Goal: Information Seeking & Learning: Learn about a topic

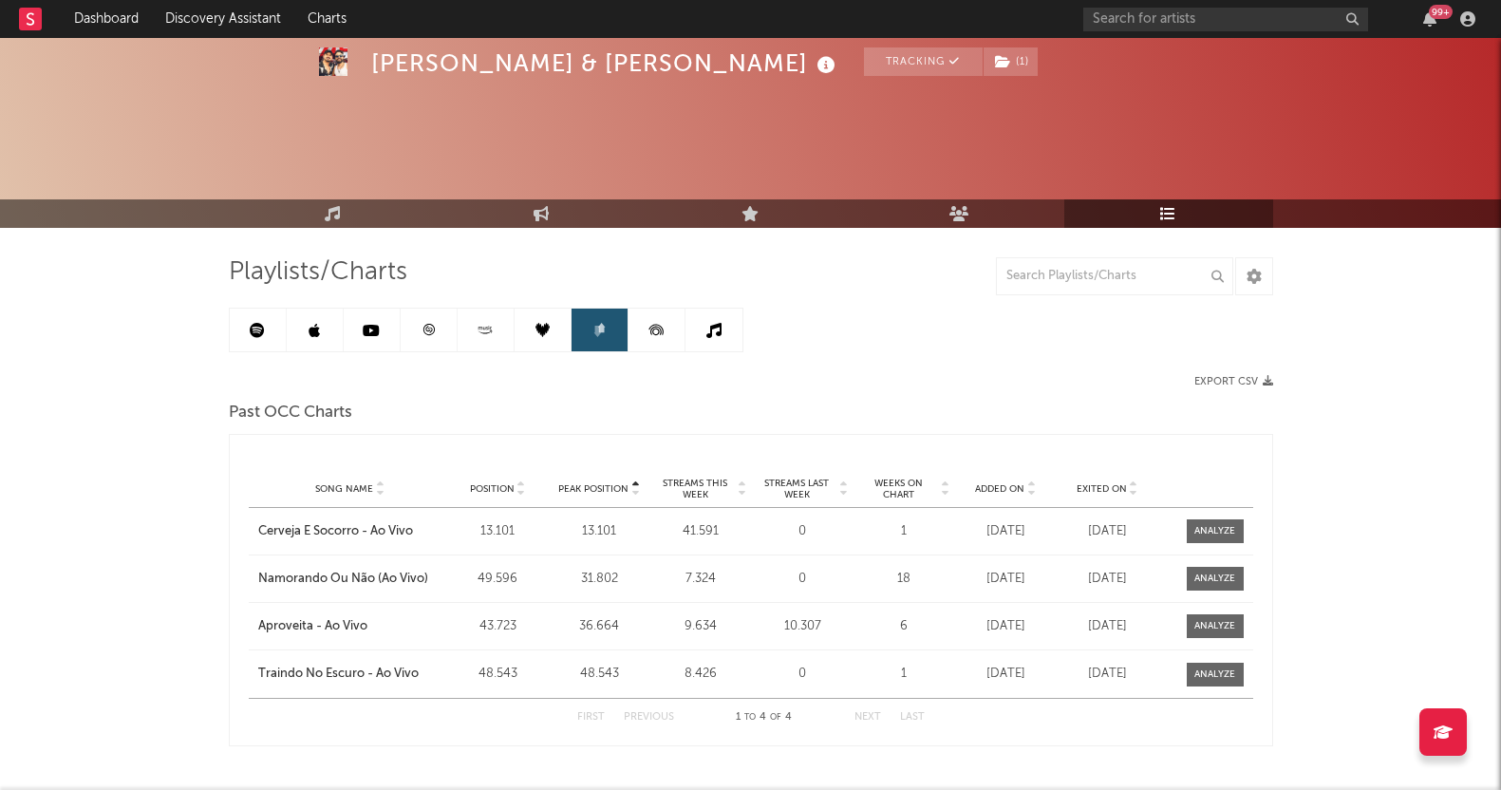
scroll to position [68, 0]
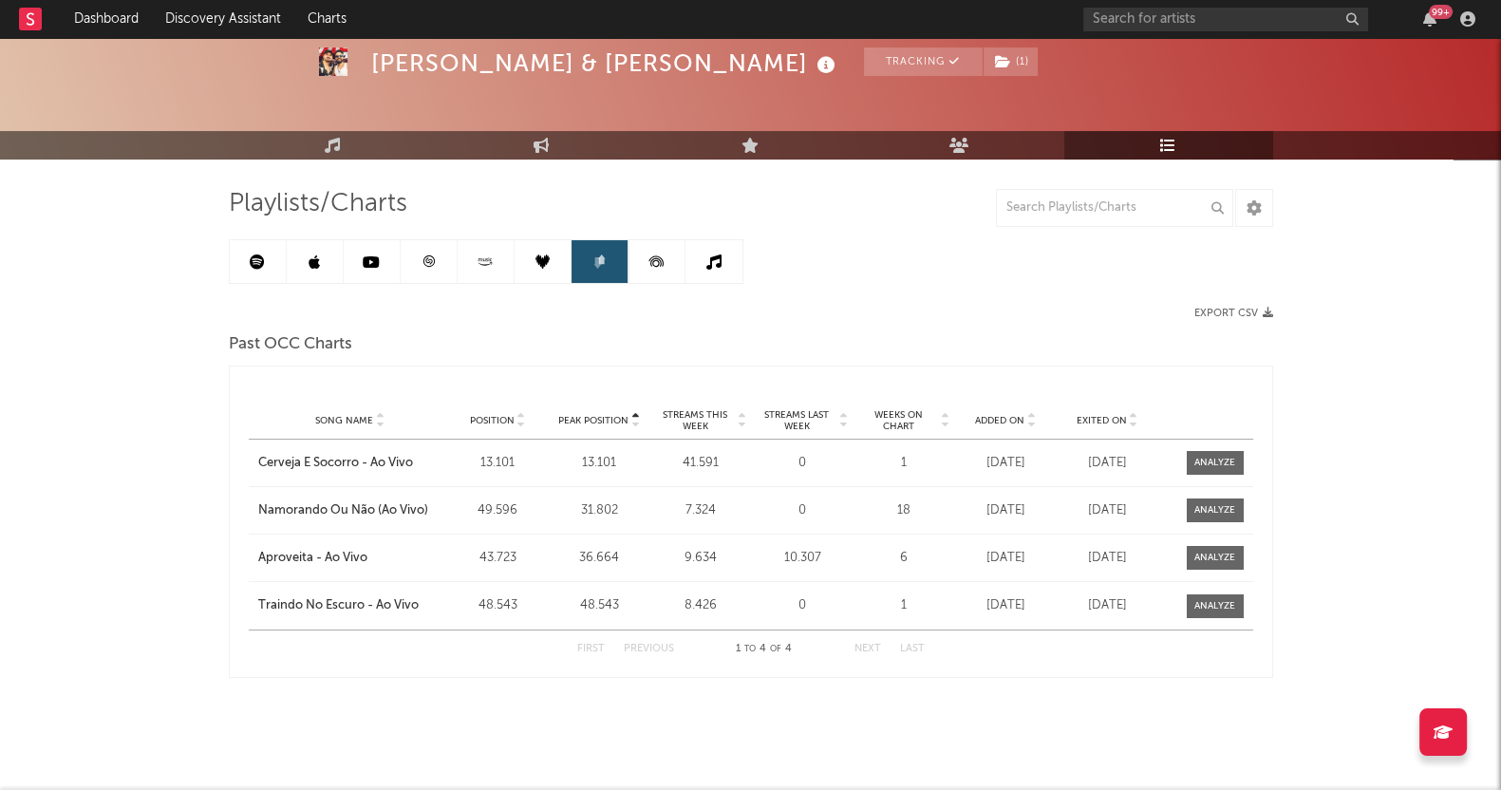
click at [374, 255] on icon at bounding box center [371, 261] width 17 height 15
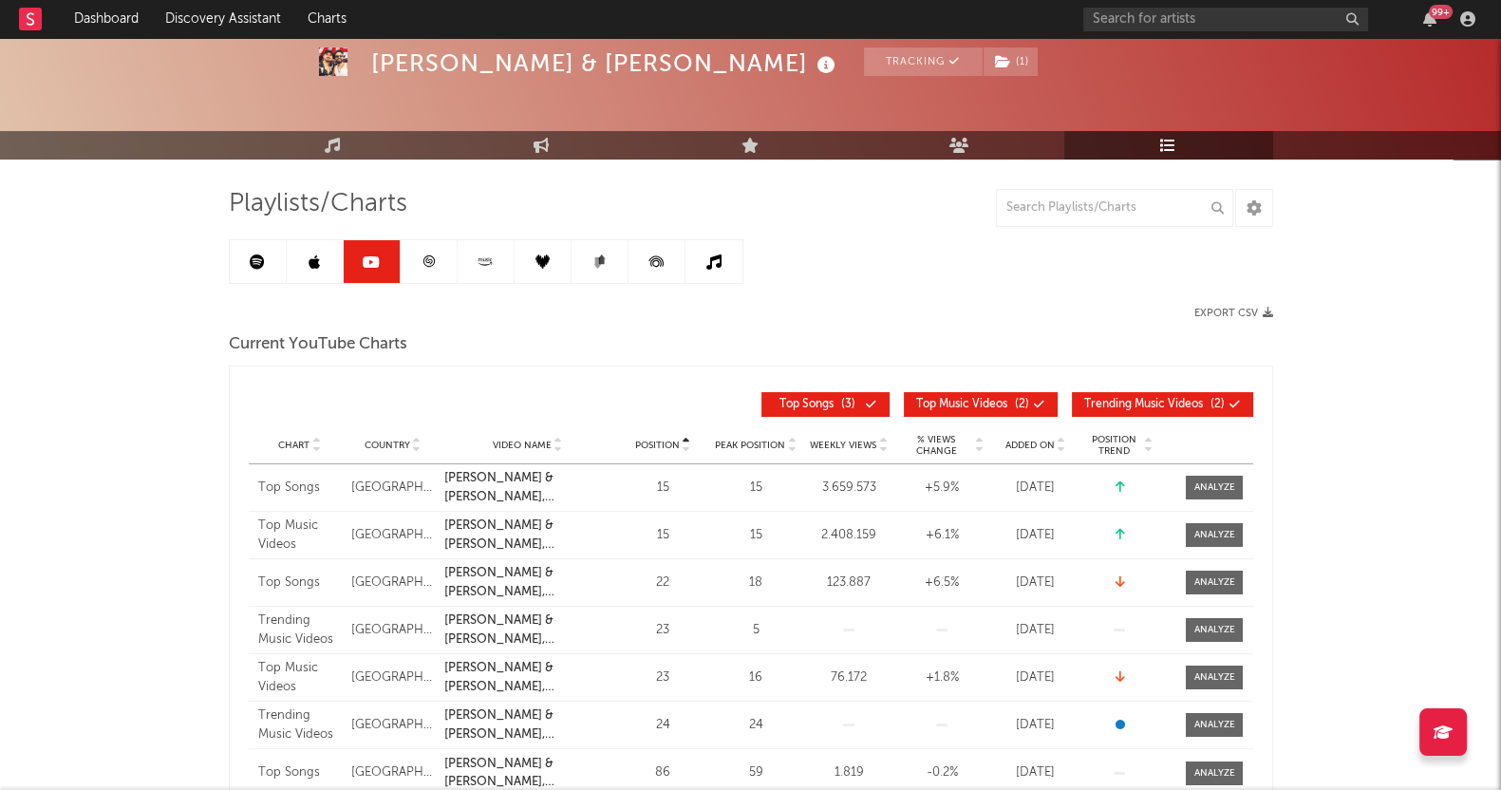
click at [229, 249] on div at bounding box center [486, 261] width 514 height 45
click at [244, 257] on link at bounding box center [258, 261] width 57 height 43
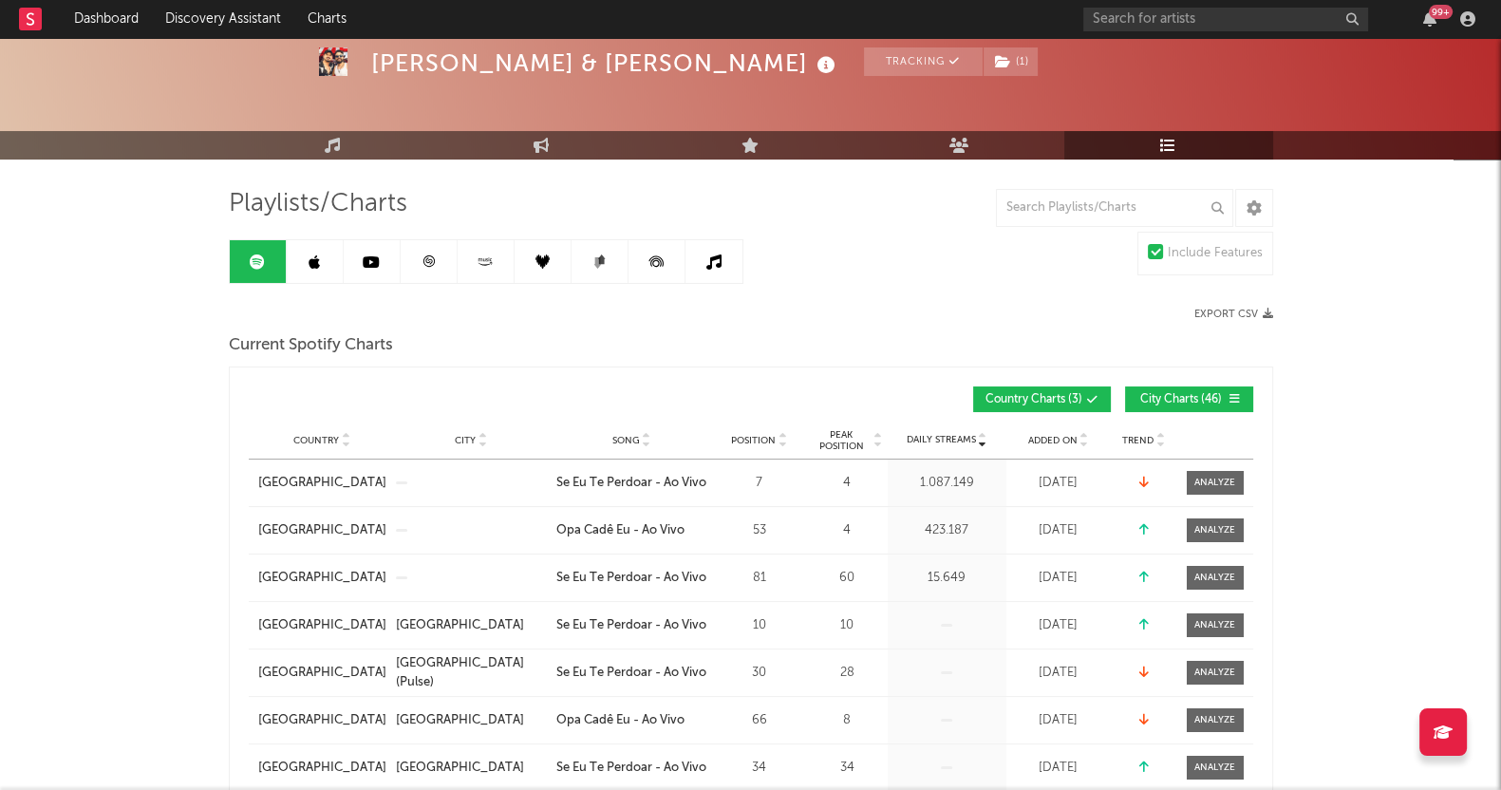
click at [303, 259] on link at bounding box center [315, 261] width 57 height 43
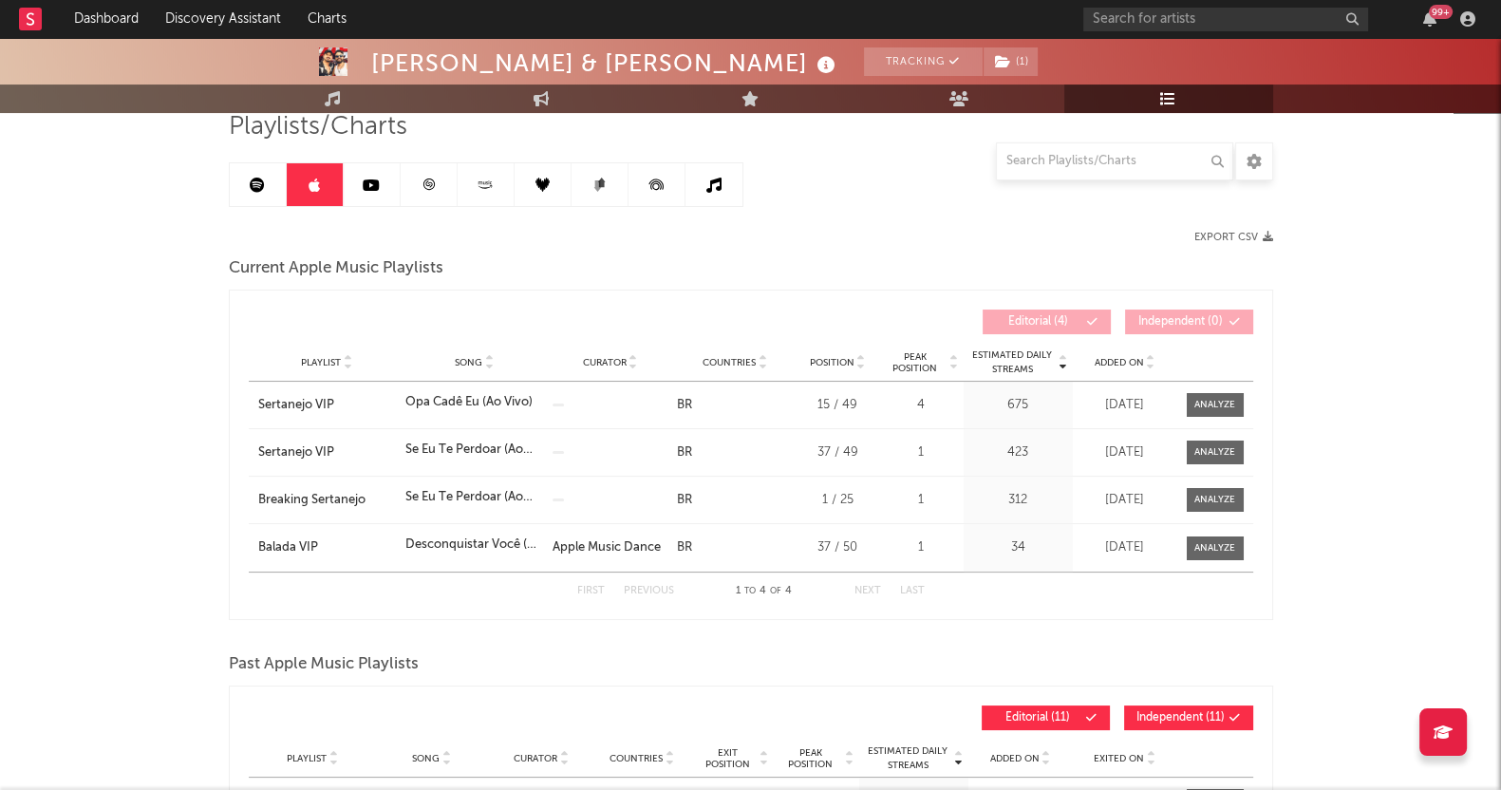
scroll to position [68, 0]
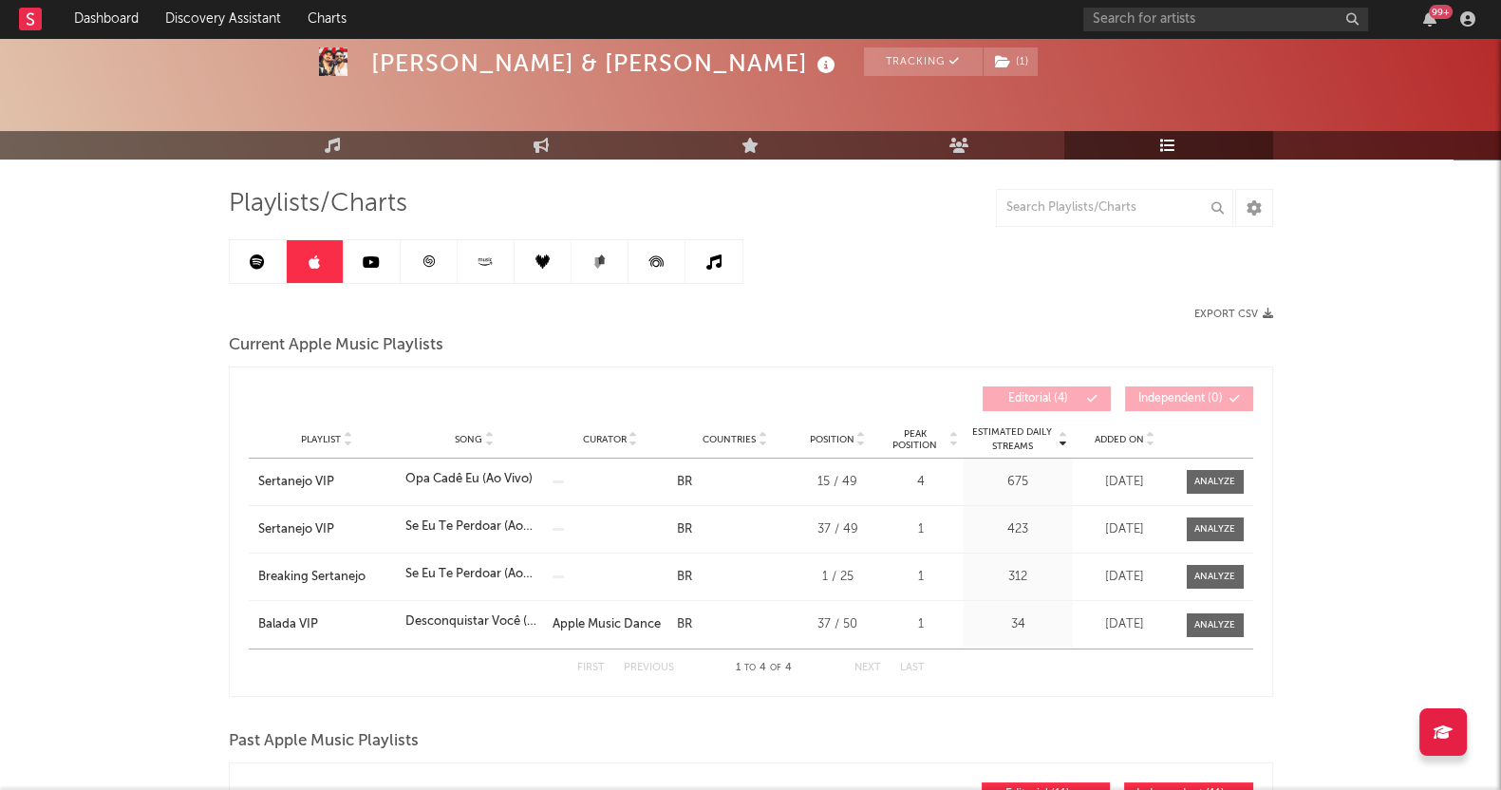
click at [370, 249] on link at bounding box center [372, 261] width 57 height 43
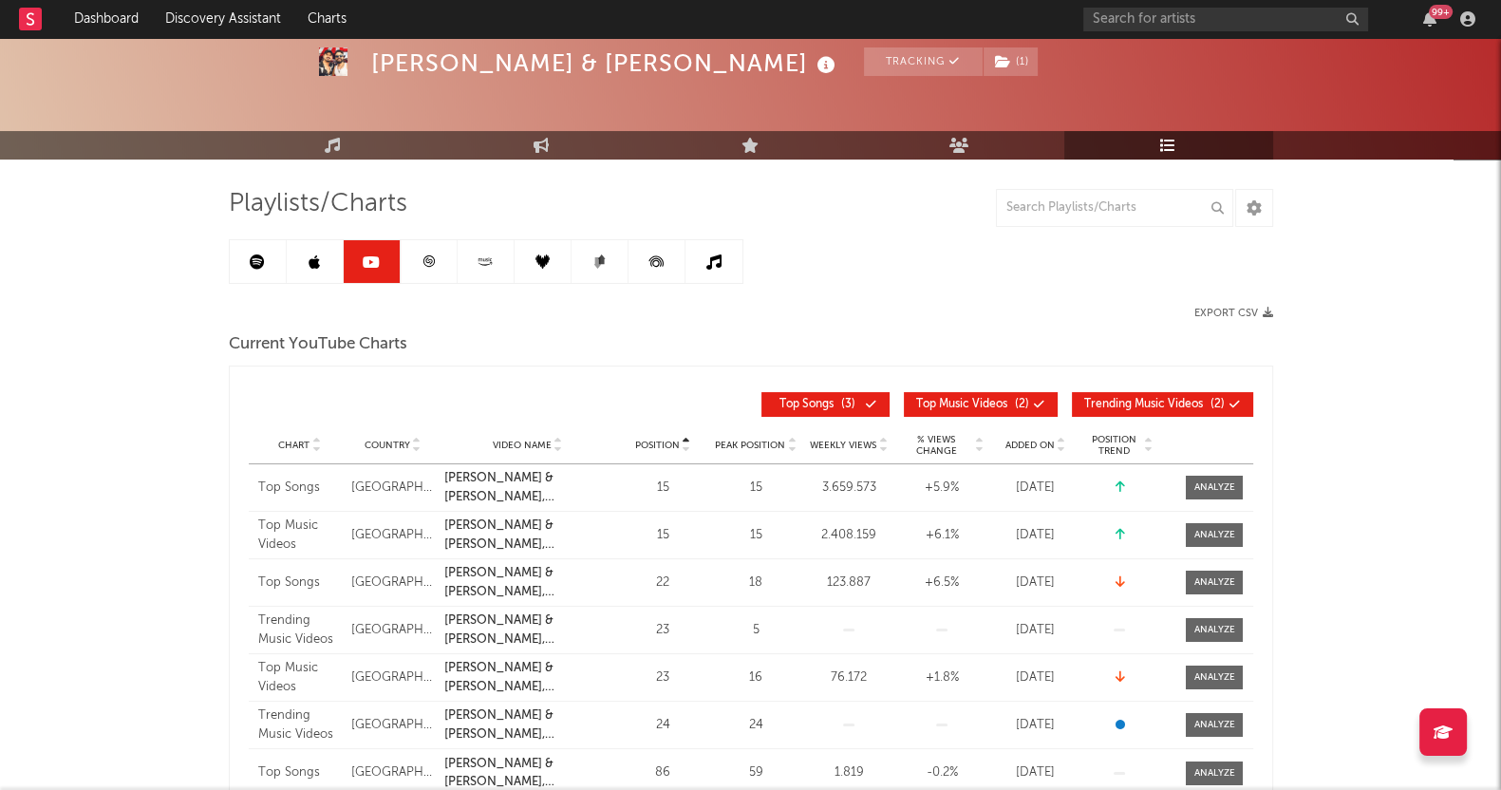
click at [435, 277] on link at bounding box center [429, 261] width 57 height 43
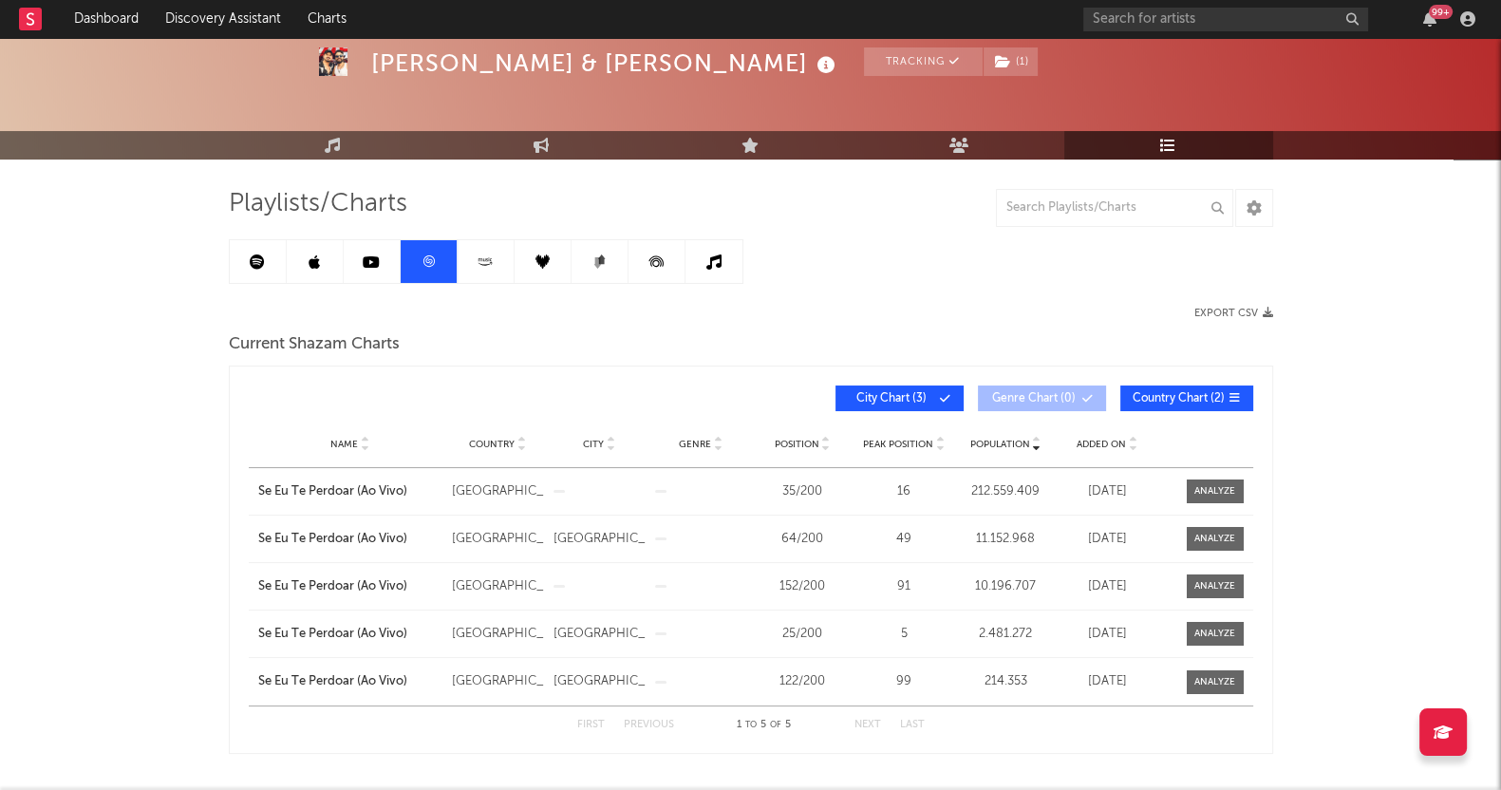
click at [476, 280] on link at bounding box center [485, 261] width 57 height 43
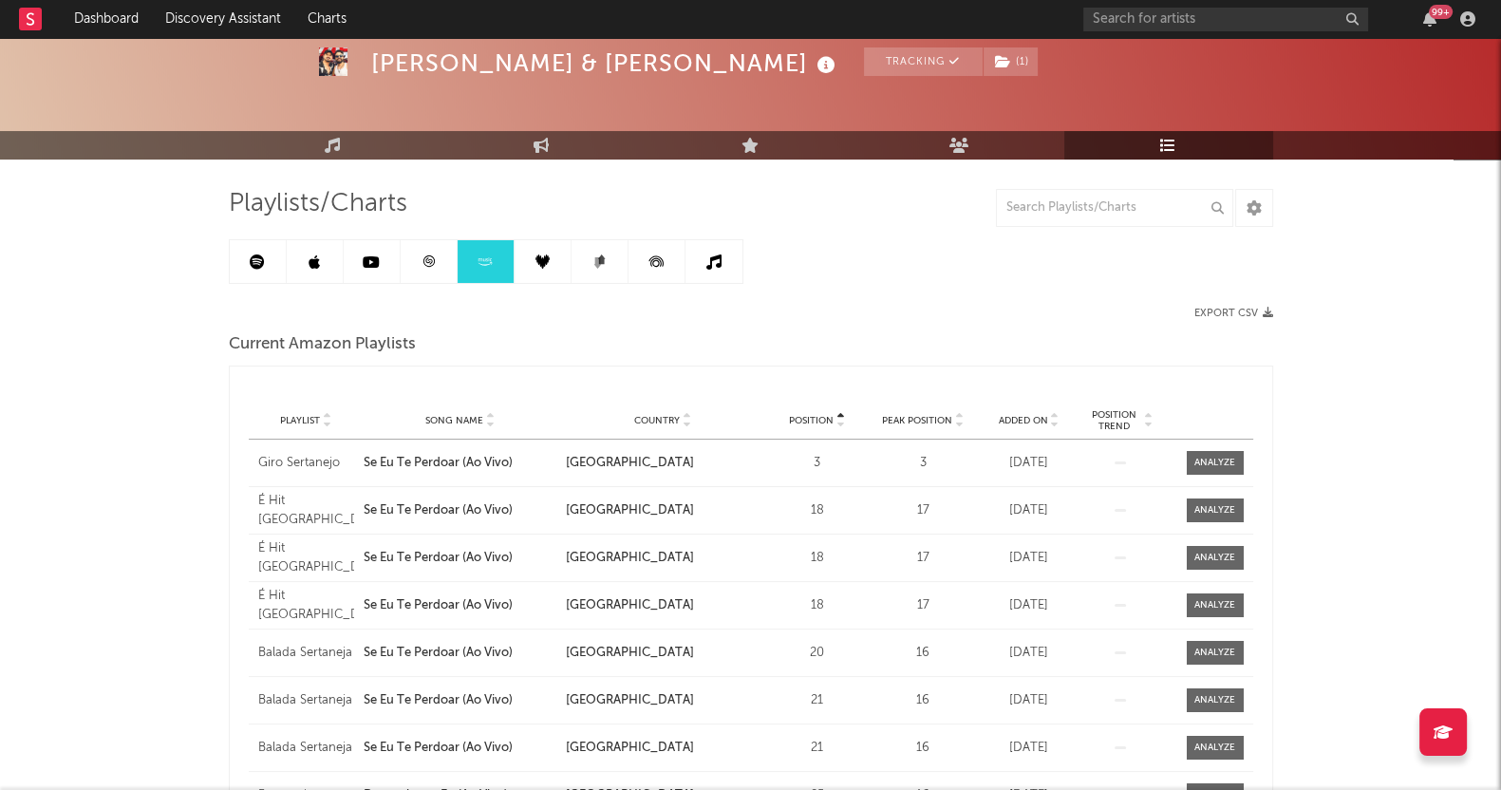
click at [597, 270] on link at bounding box center [599, 261] width 57 height 43
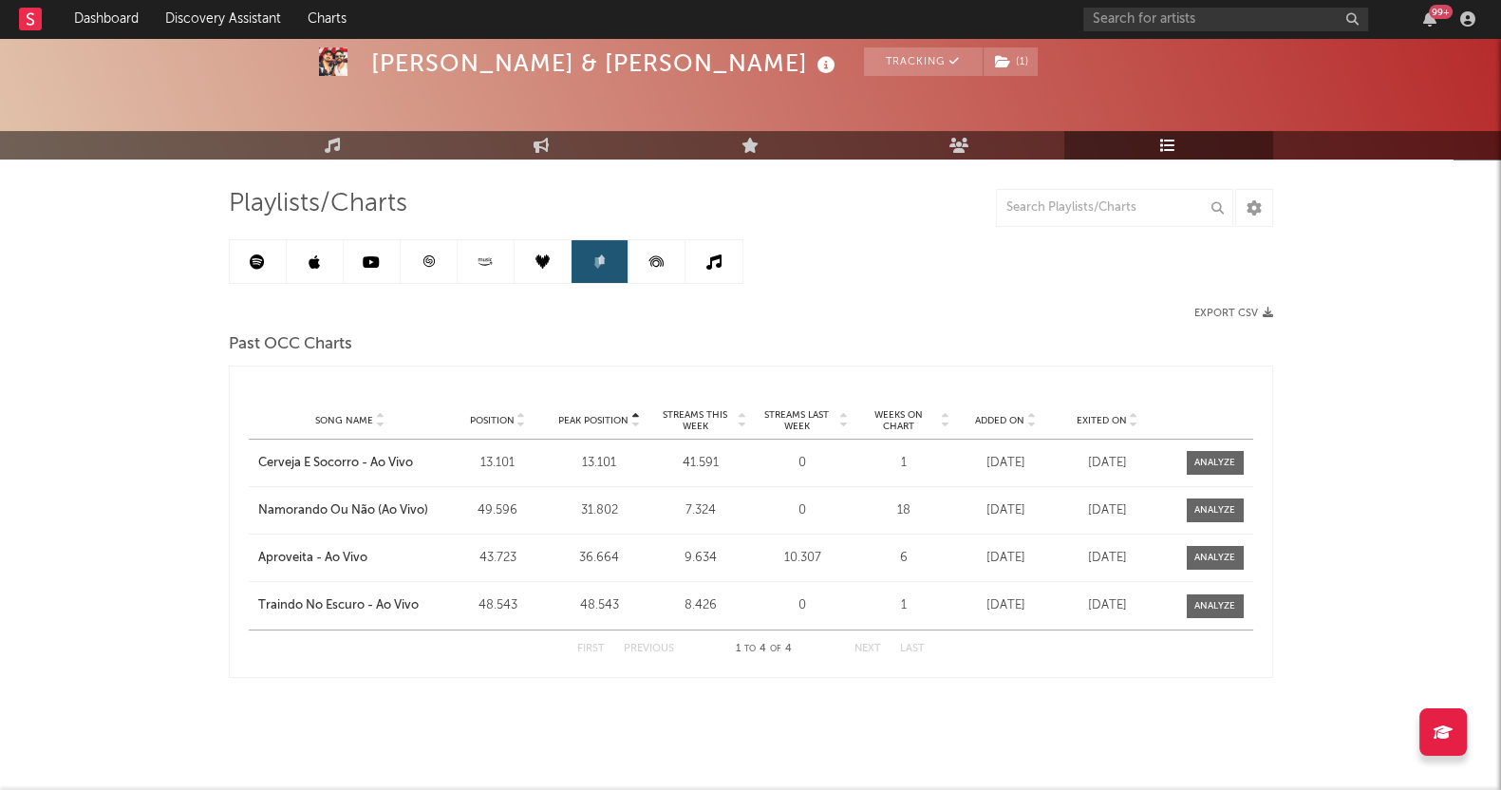
click at [531, 268] on link at bounding box center [542, 261] width 57 height 43
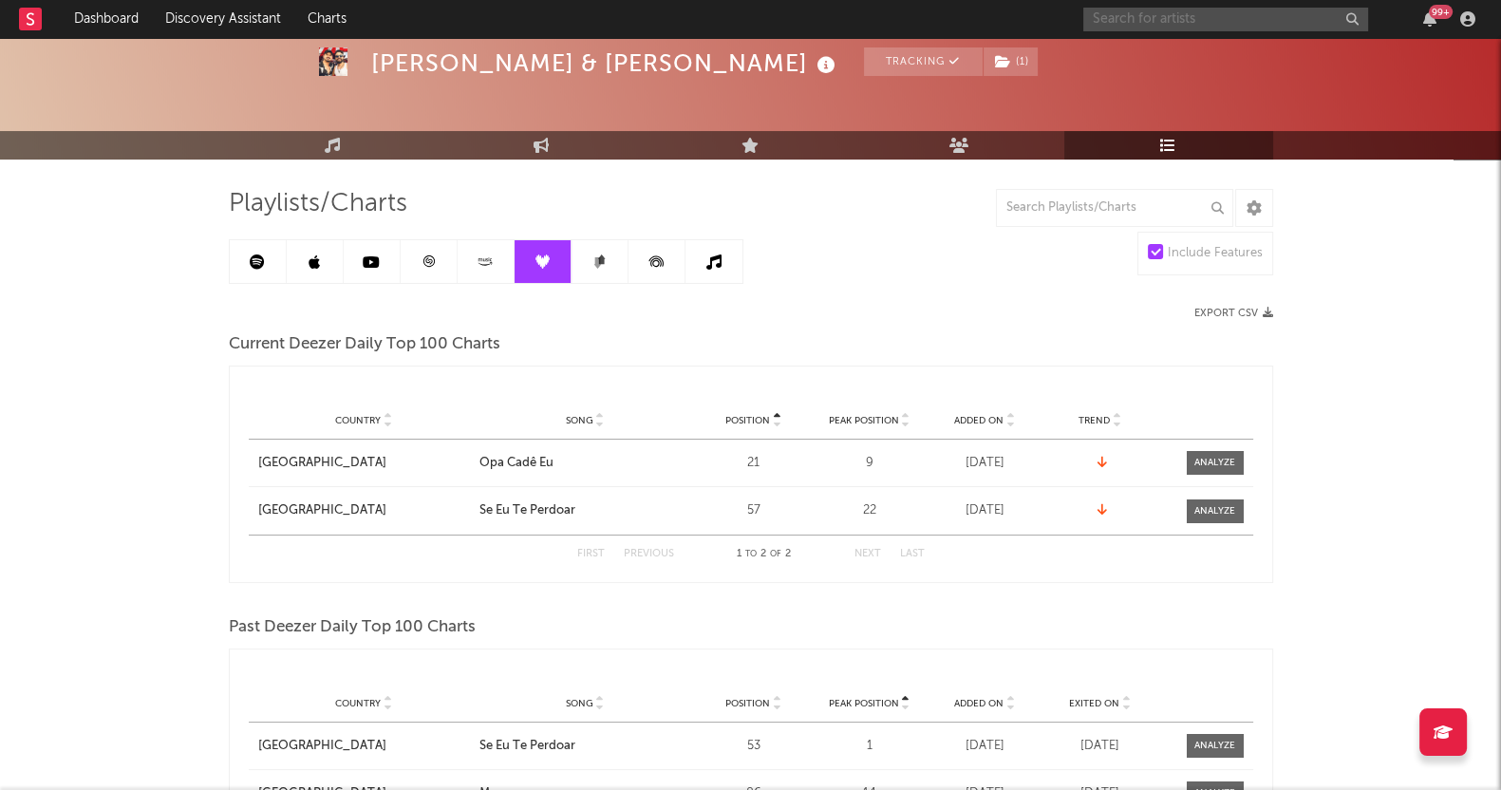
click at [1137, 15] on input "text" at bounding box center [1225, 20] width 285 height 24
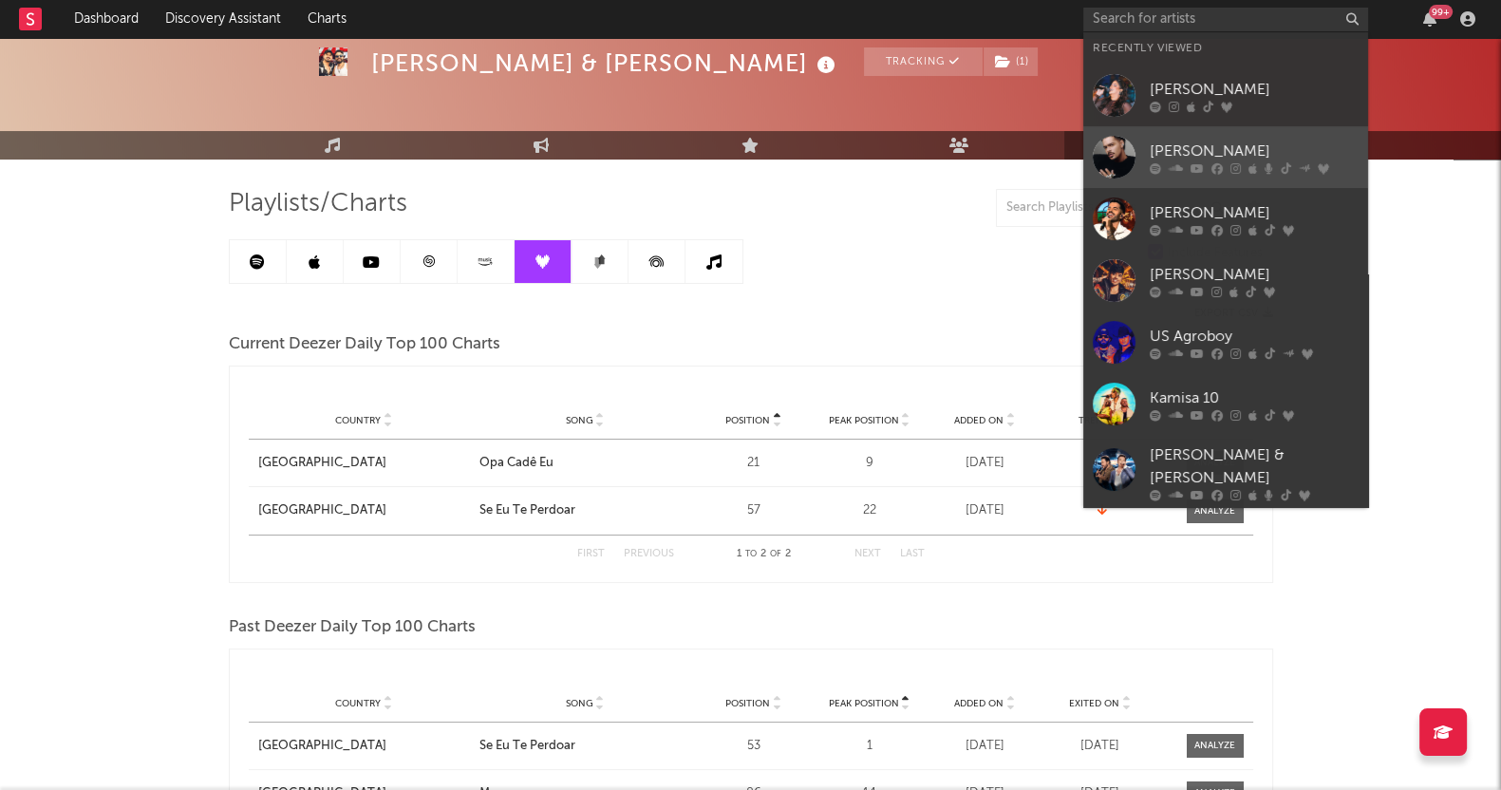
click at [1148, 160] on link "[PERSON_NAME]" at bounding box center [1225, 157] width 285 height 62
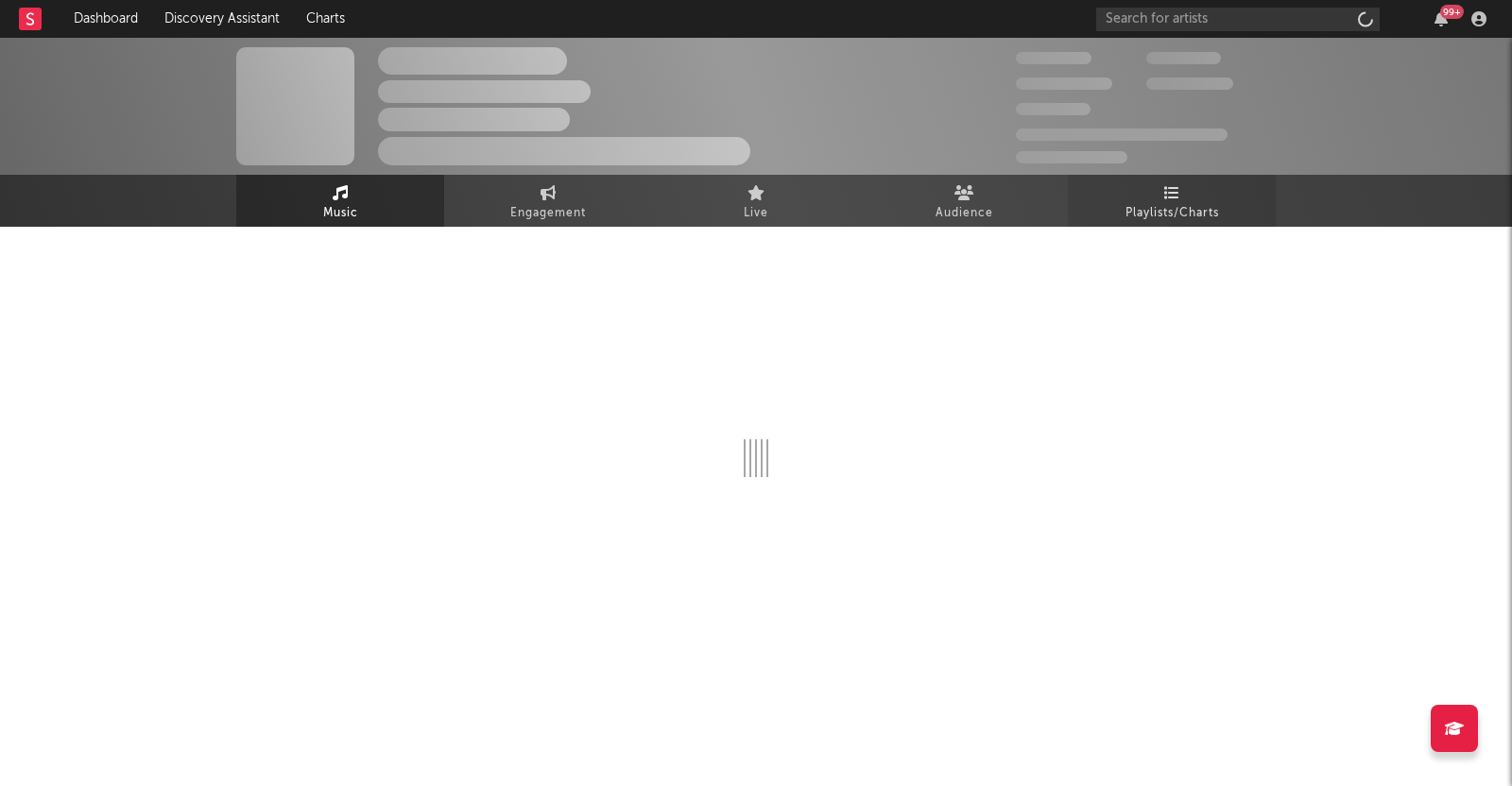
click at [1136, 202] on span "Playlists/Charts" at bounding box center [1172, 213] width 94 height 23
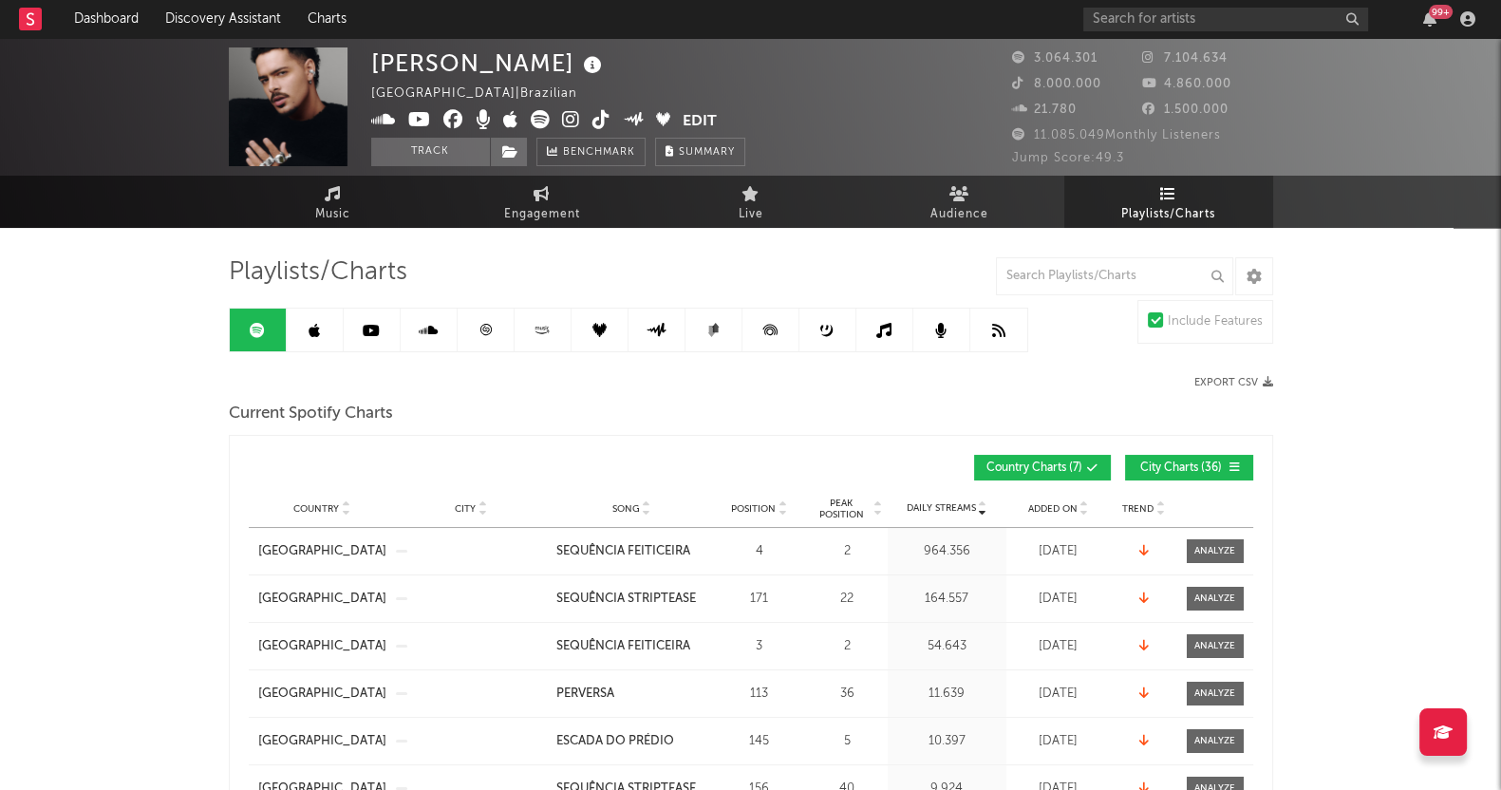
click at [323, 325] on link at bounding box center [315, 329] width 57 height 43
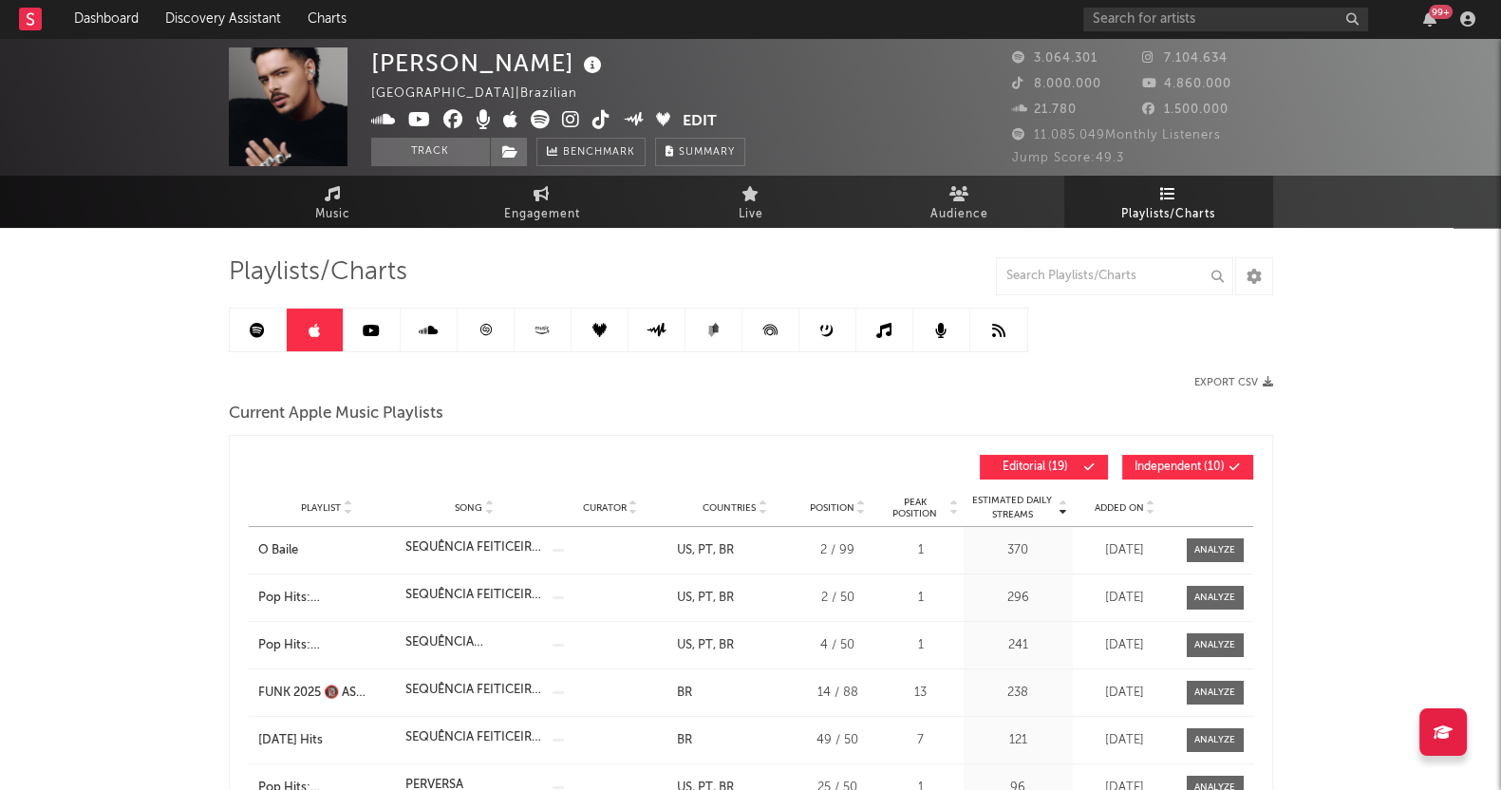
click at [380, 319] on link at bounding box center [372, 329] width 57 height 43
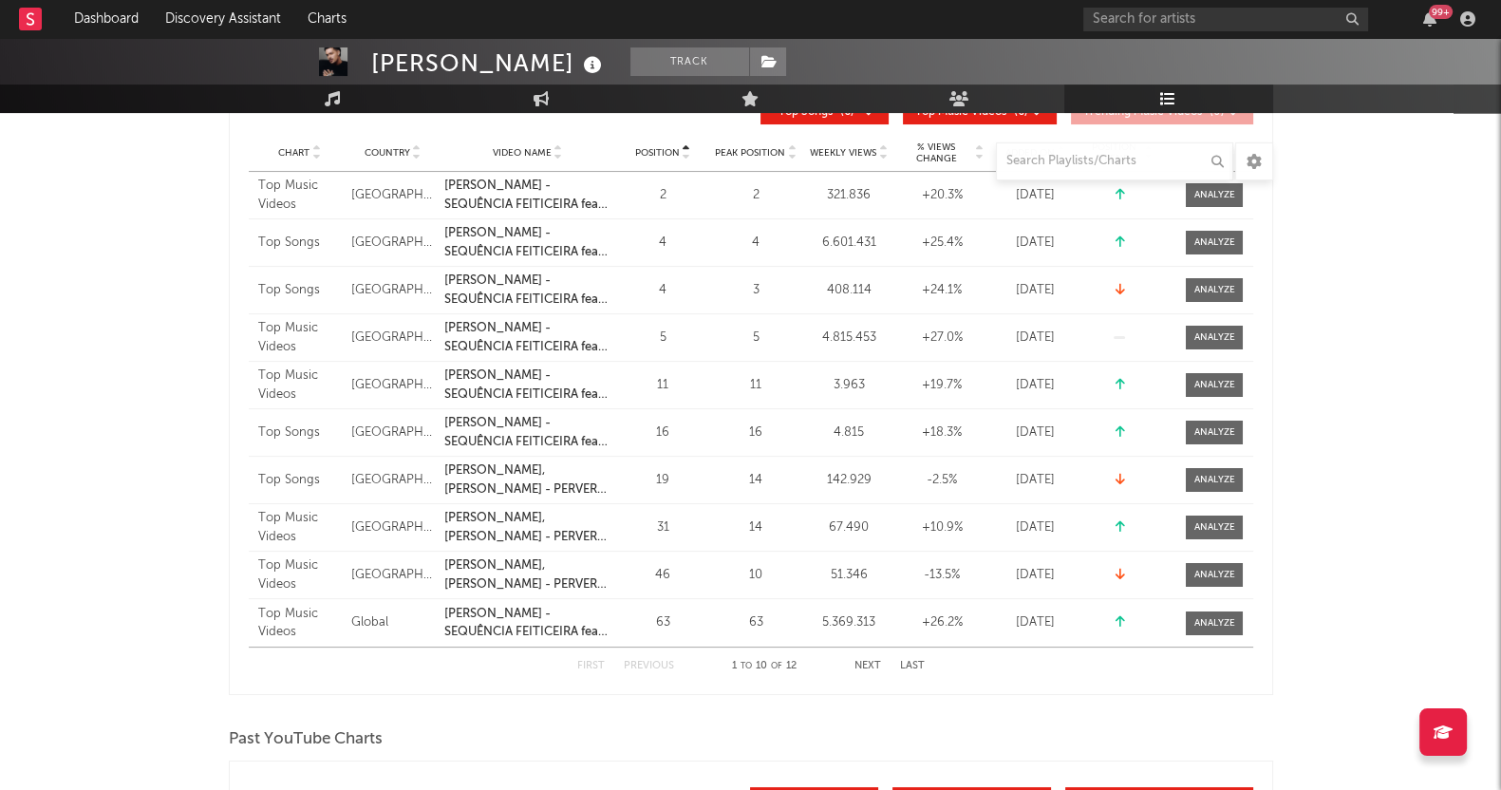
scroll to position [379, 0]
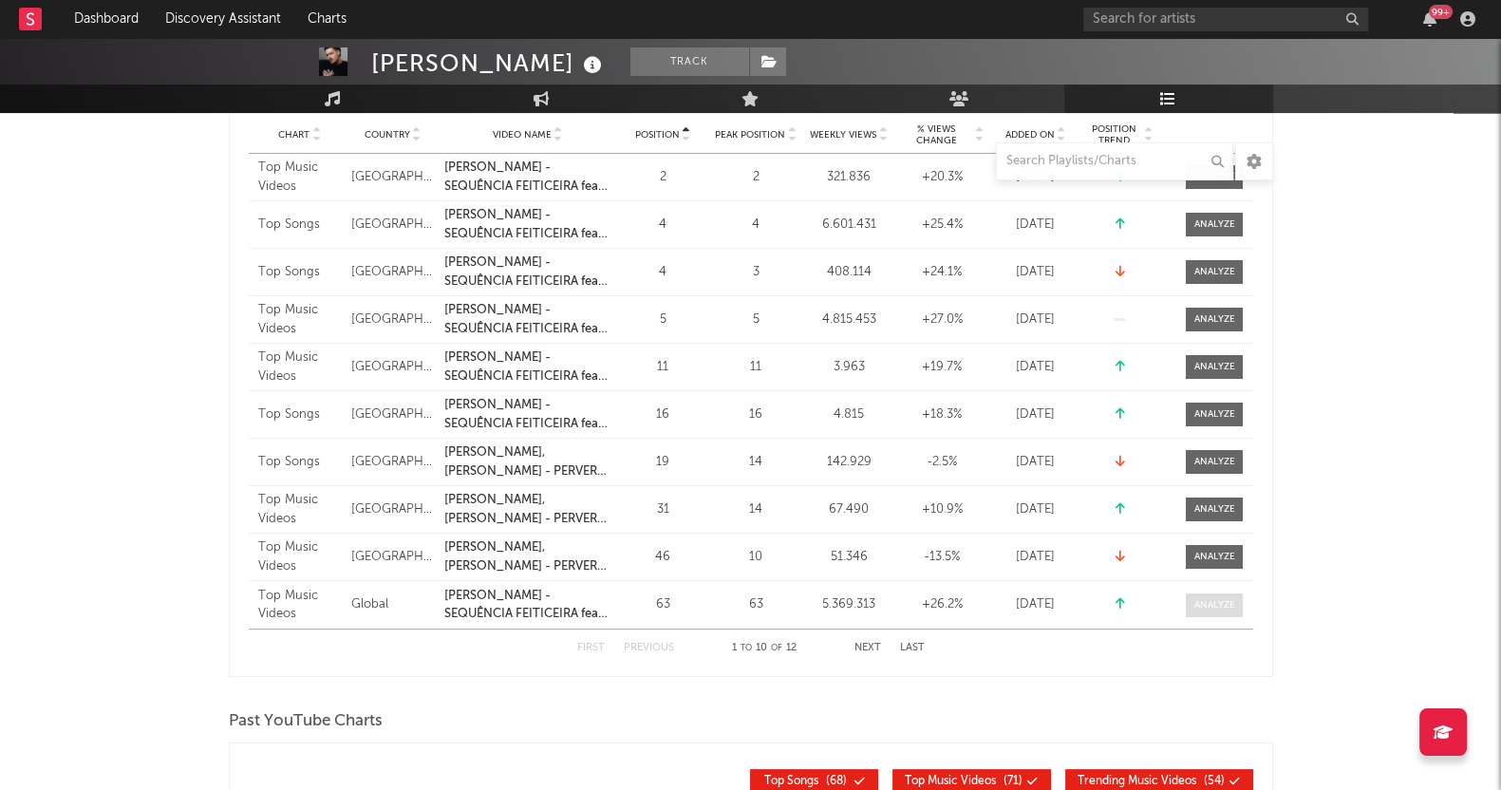
click at [1220, 600] on div at bounding box center [1214, 605] width 41 height 14
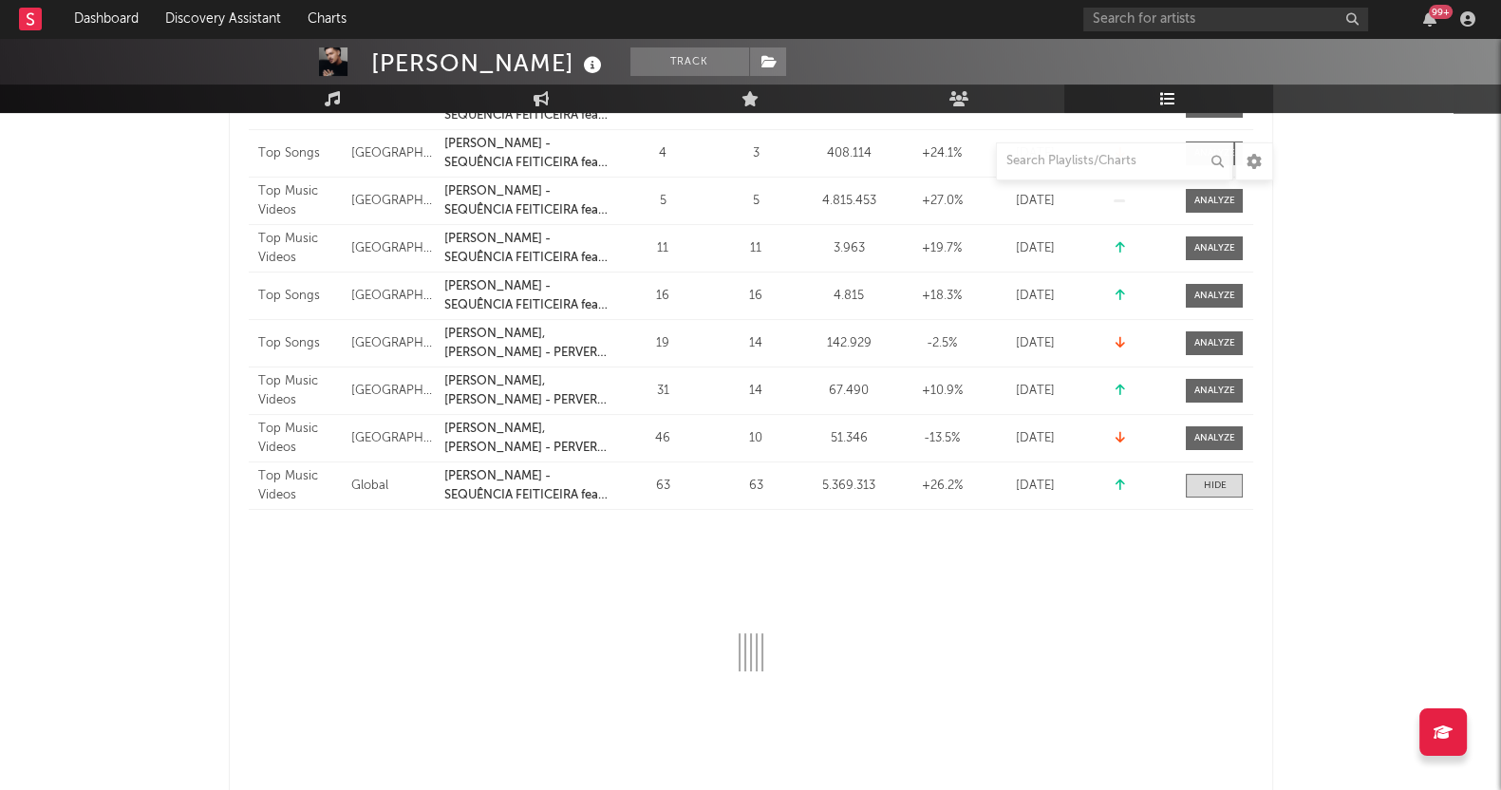
select select "1w"
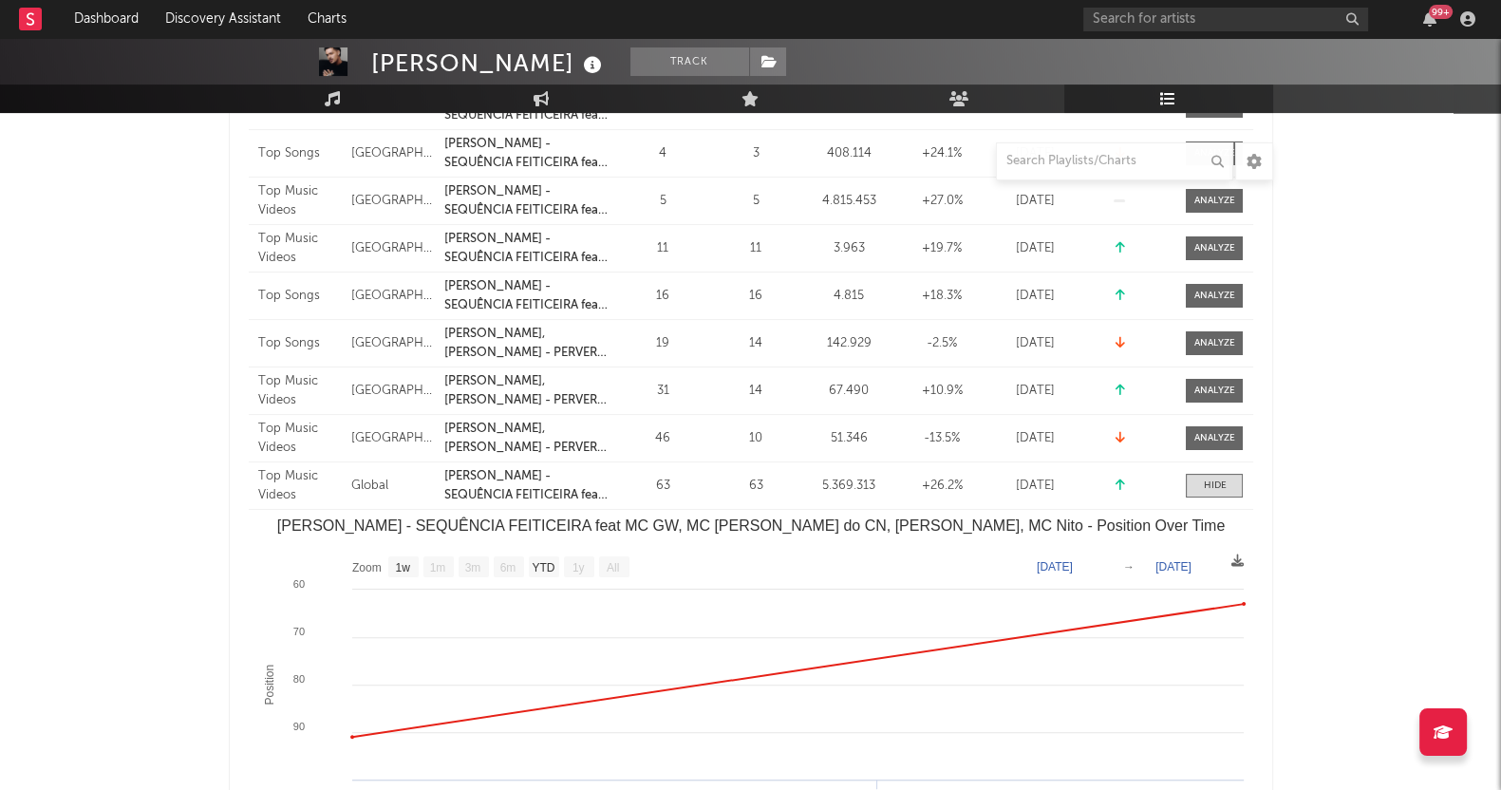
scroll to position [616, 0]
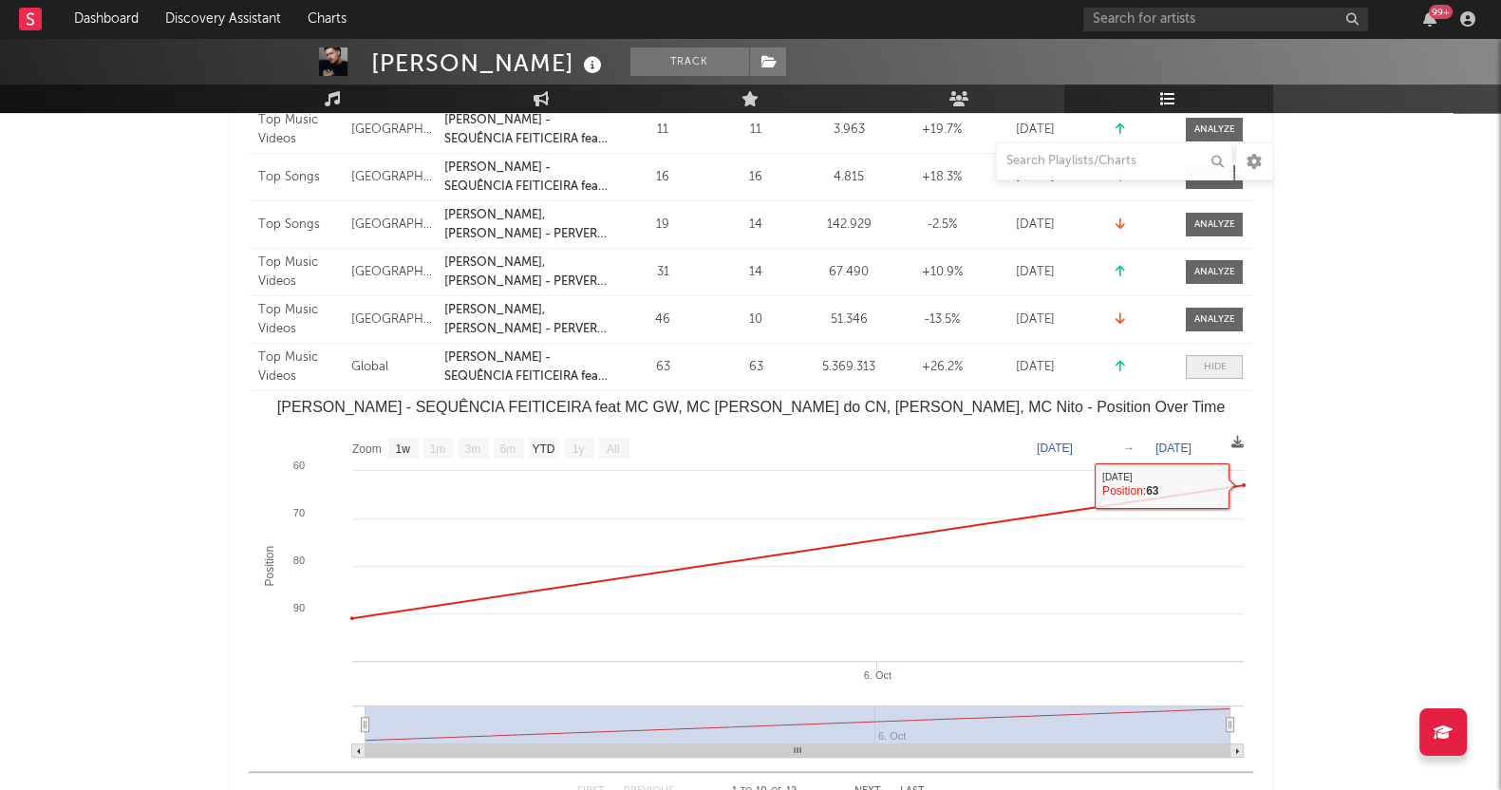
click at [1239, 361] on span at bounding box center [1213, 367] width 57 height 24
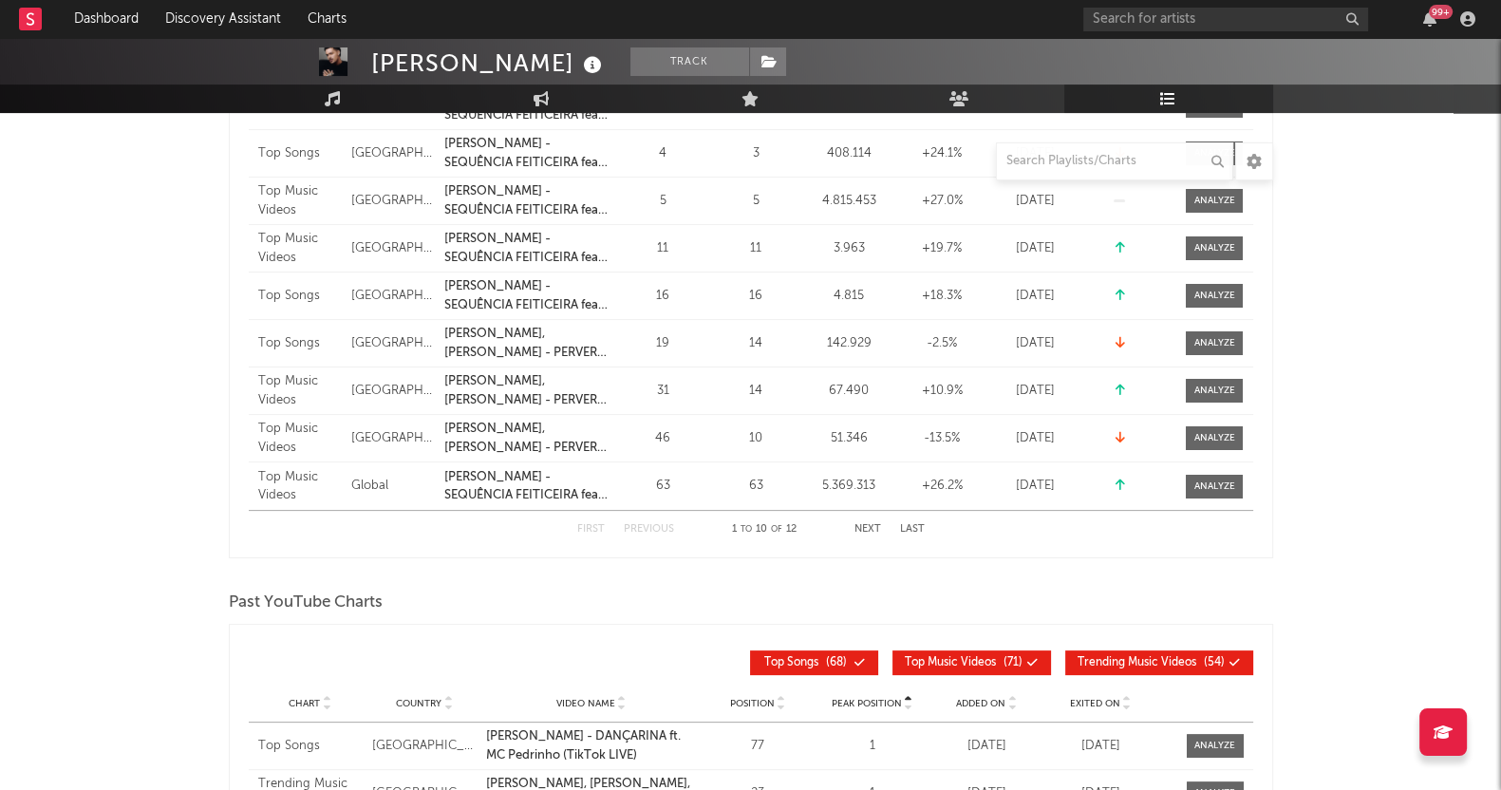
scroll to position [379, 0]
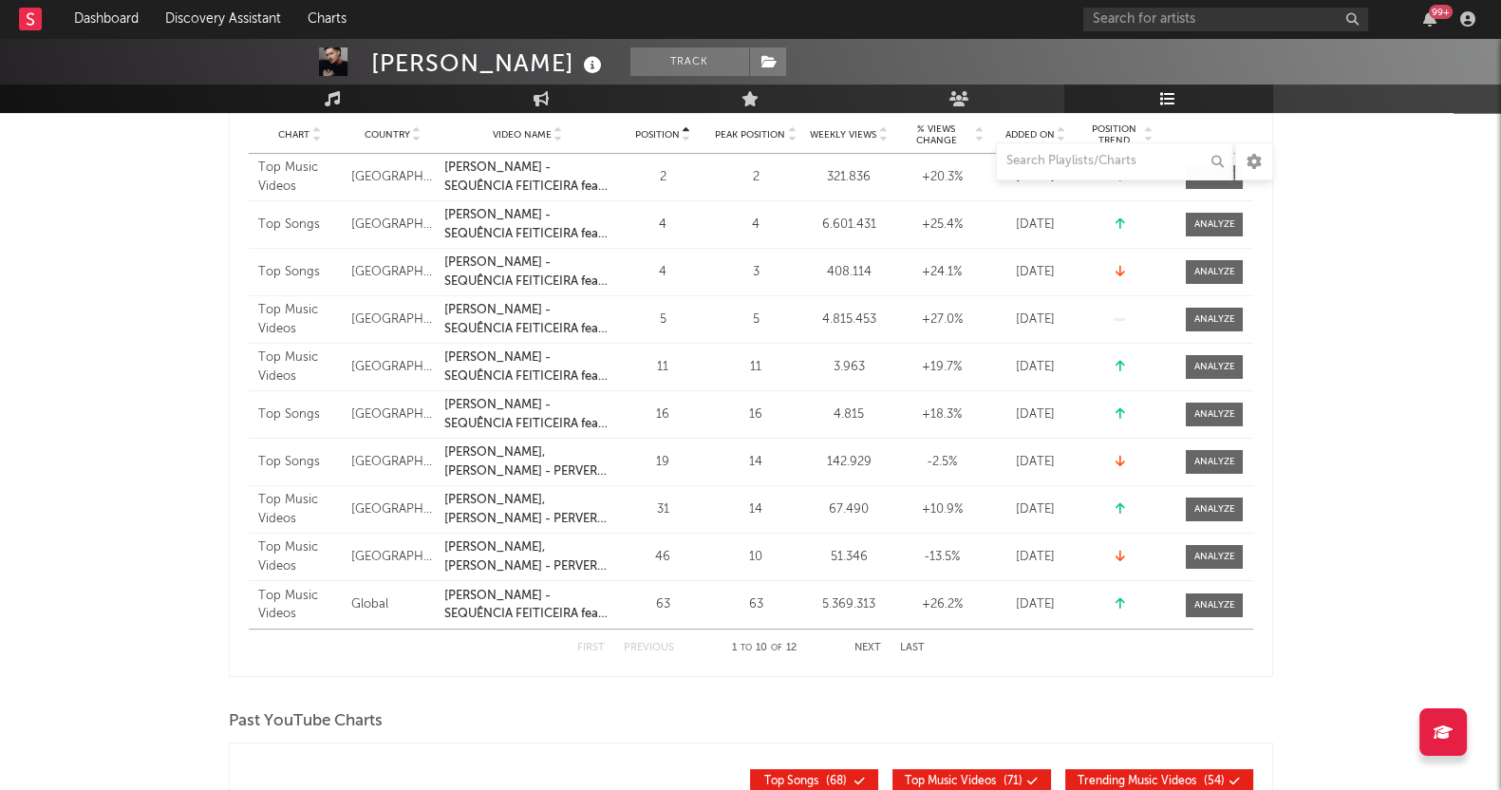
click at [863, 645] on button "Next" at bounding box center [867, 648] width 27 height 10
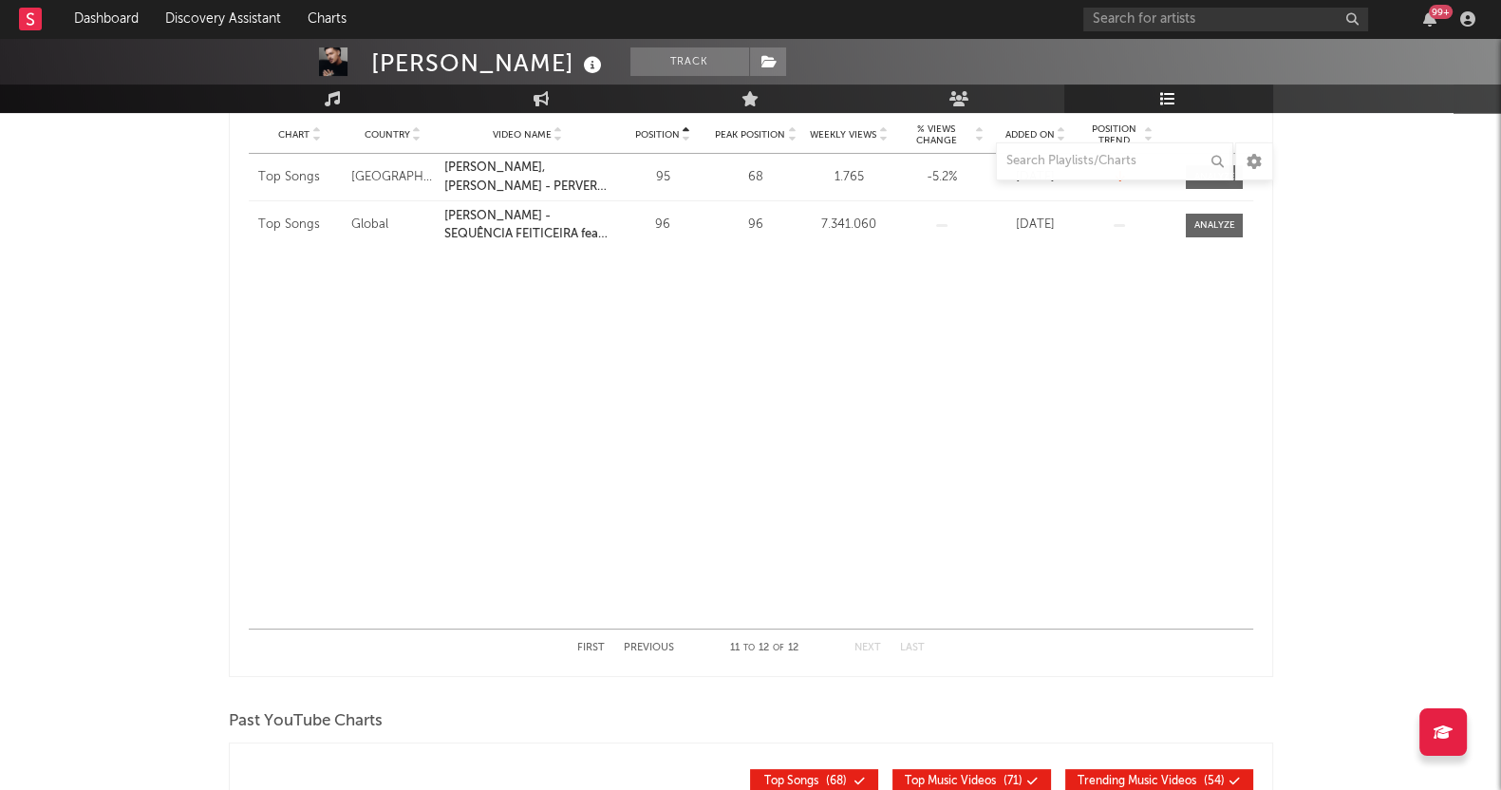
click at [605, 643] on div "First Previous 11 to 12 of 12 Next Last" at bounding box center [750, 647] width 347 height 37
click at [598, 643] on button "First" at bounding box center [591, 648] width 28 height 10
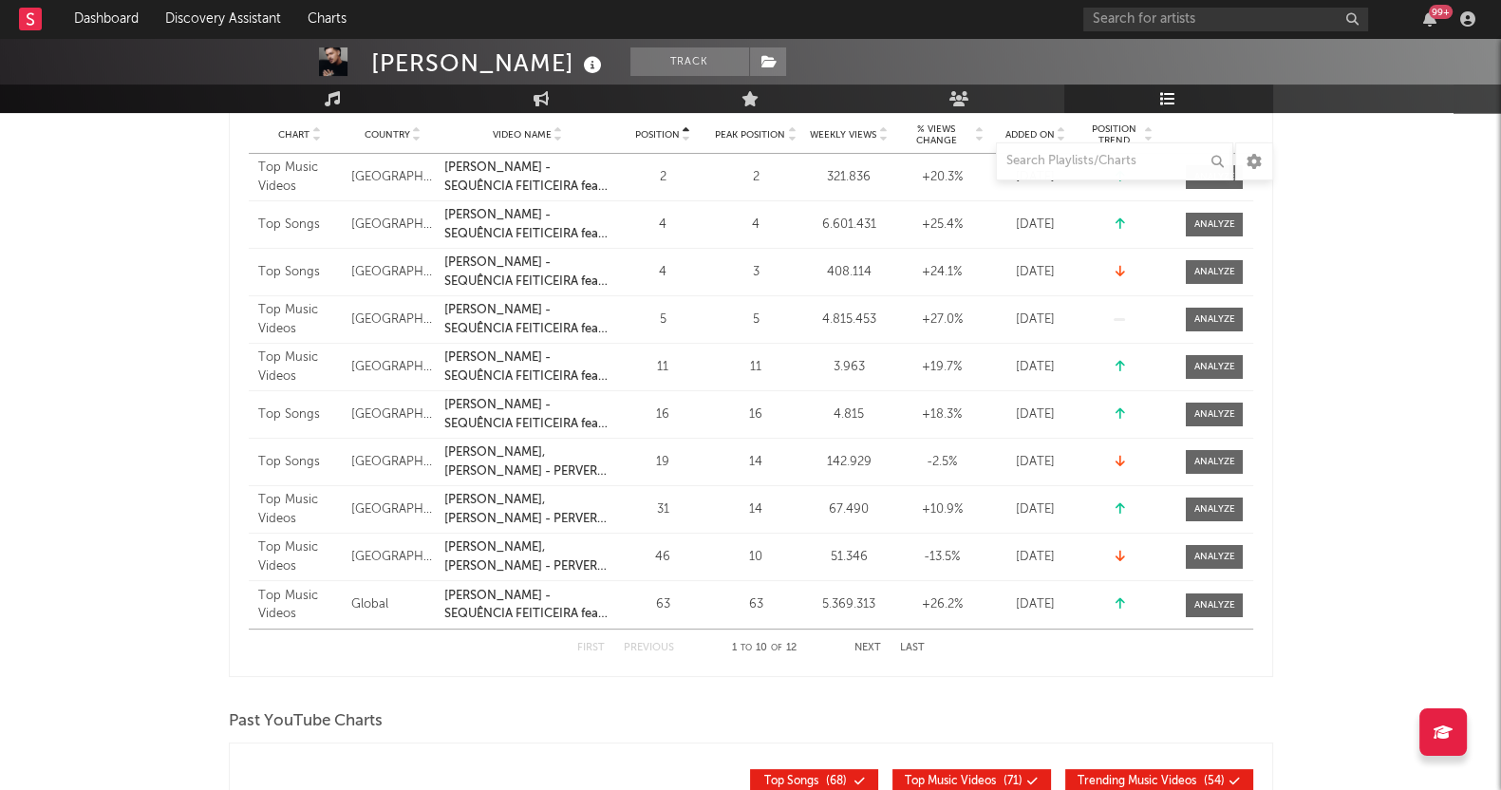
click at [908, 649] on button "Last" at bounding box center [912, 648] width 25 height 10
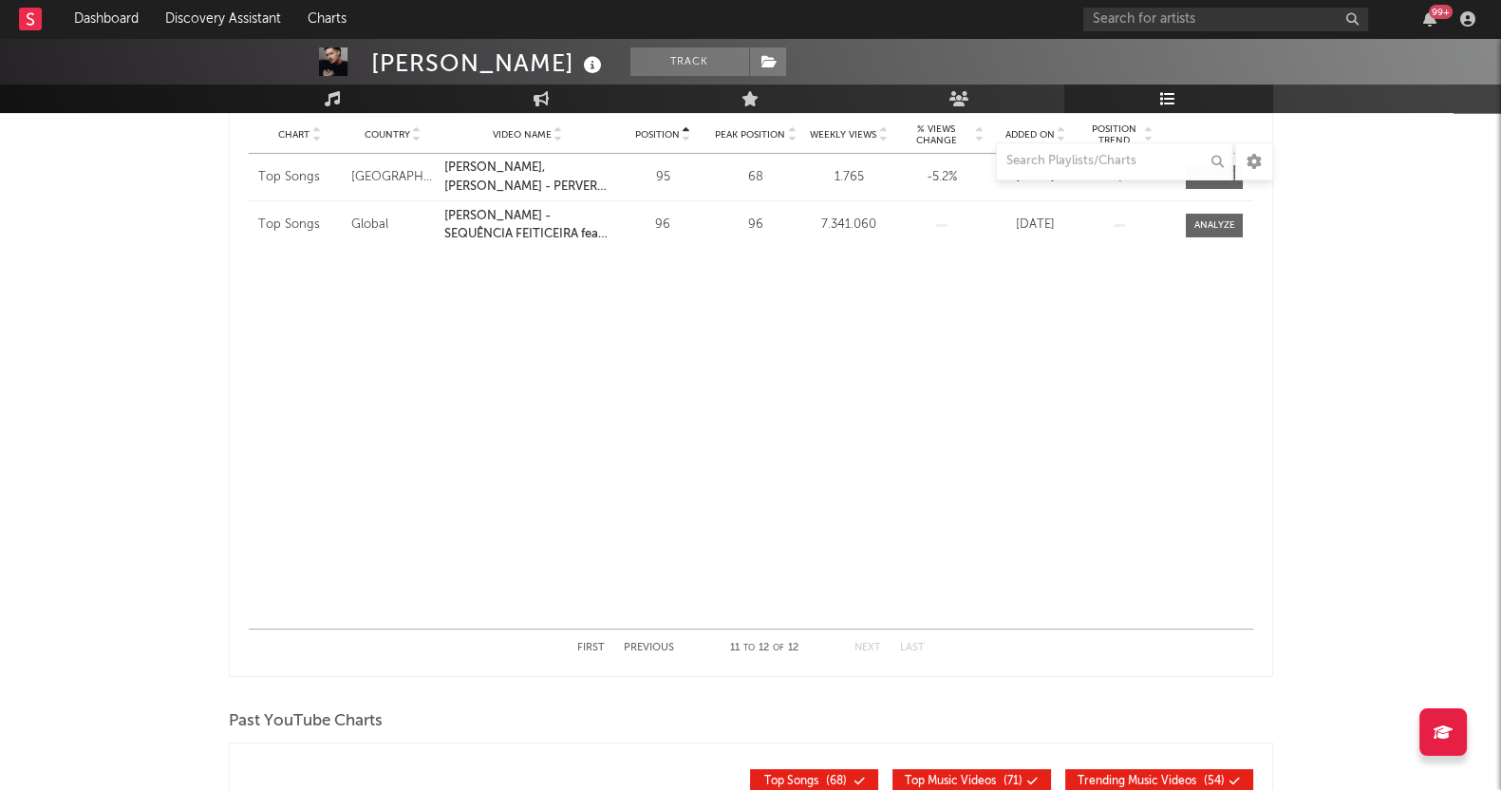
click at [593, 645] on button "First" at bounding box center [591, 648] width 28 height 10
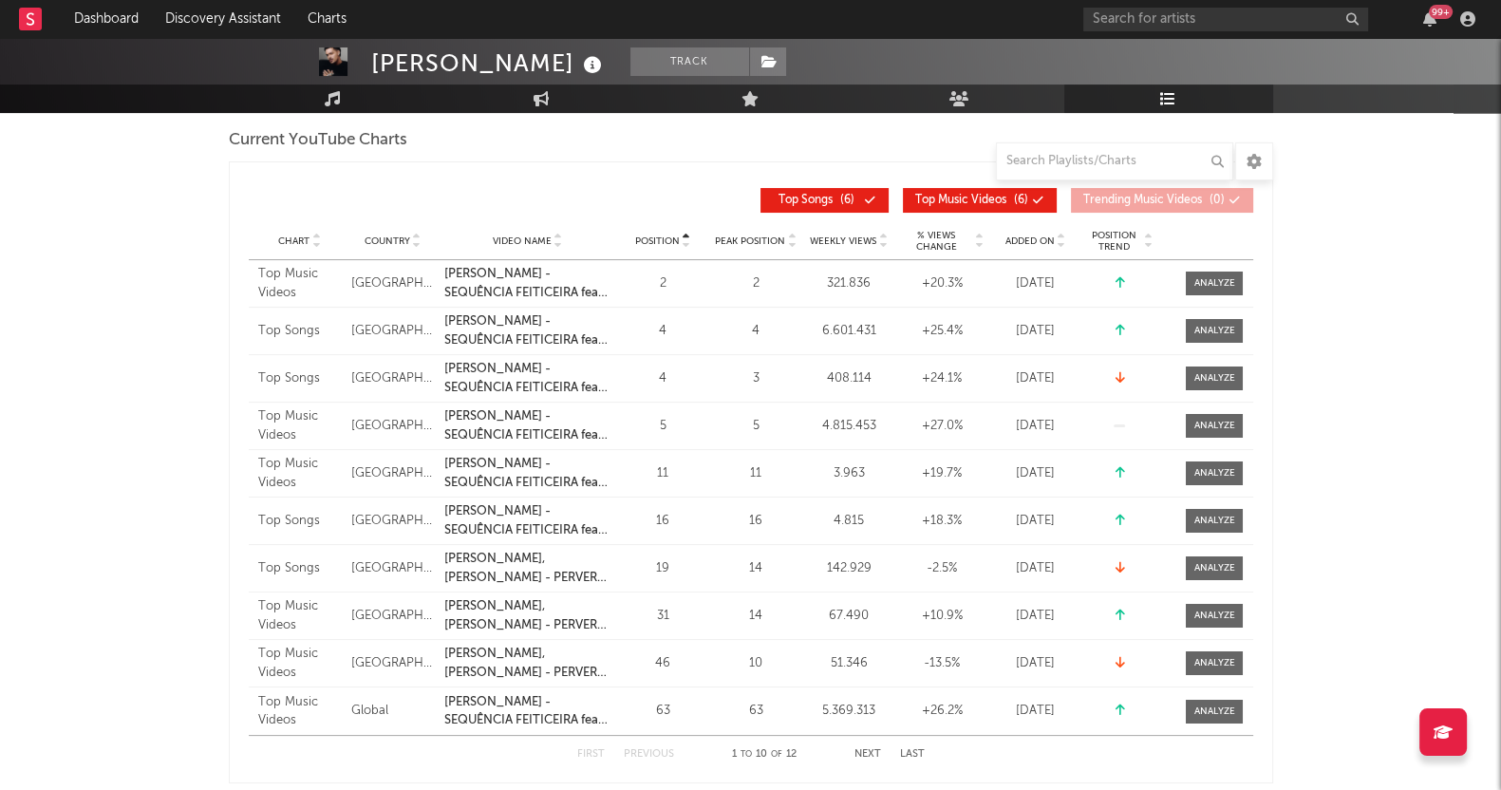
scroll to position [141, 0]
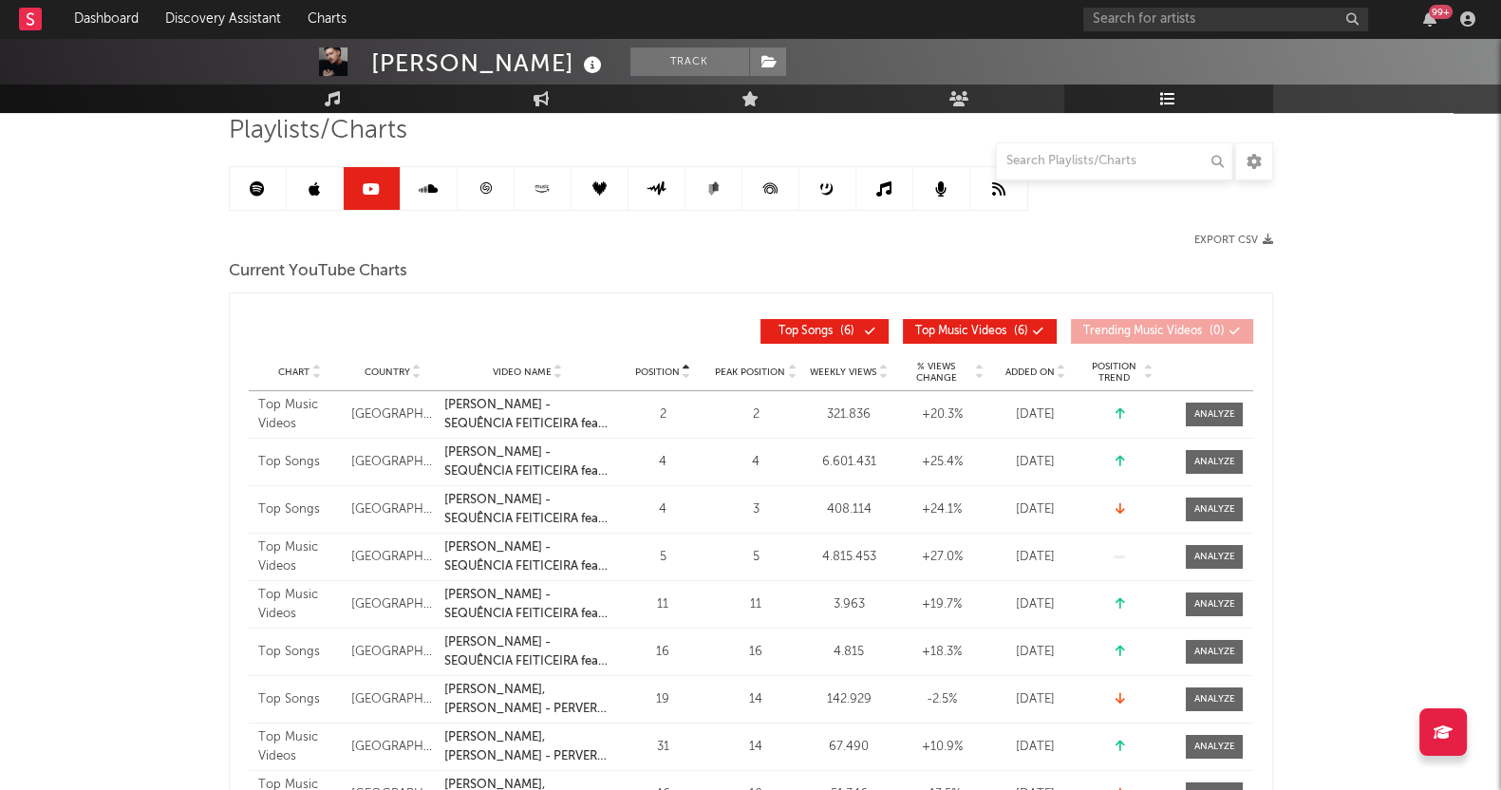
click at [441, 182] on link at bounding box center [429, 188] width 57 height 43
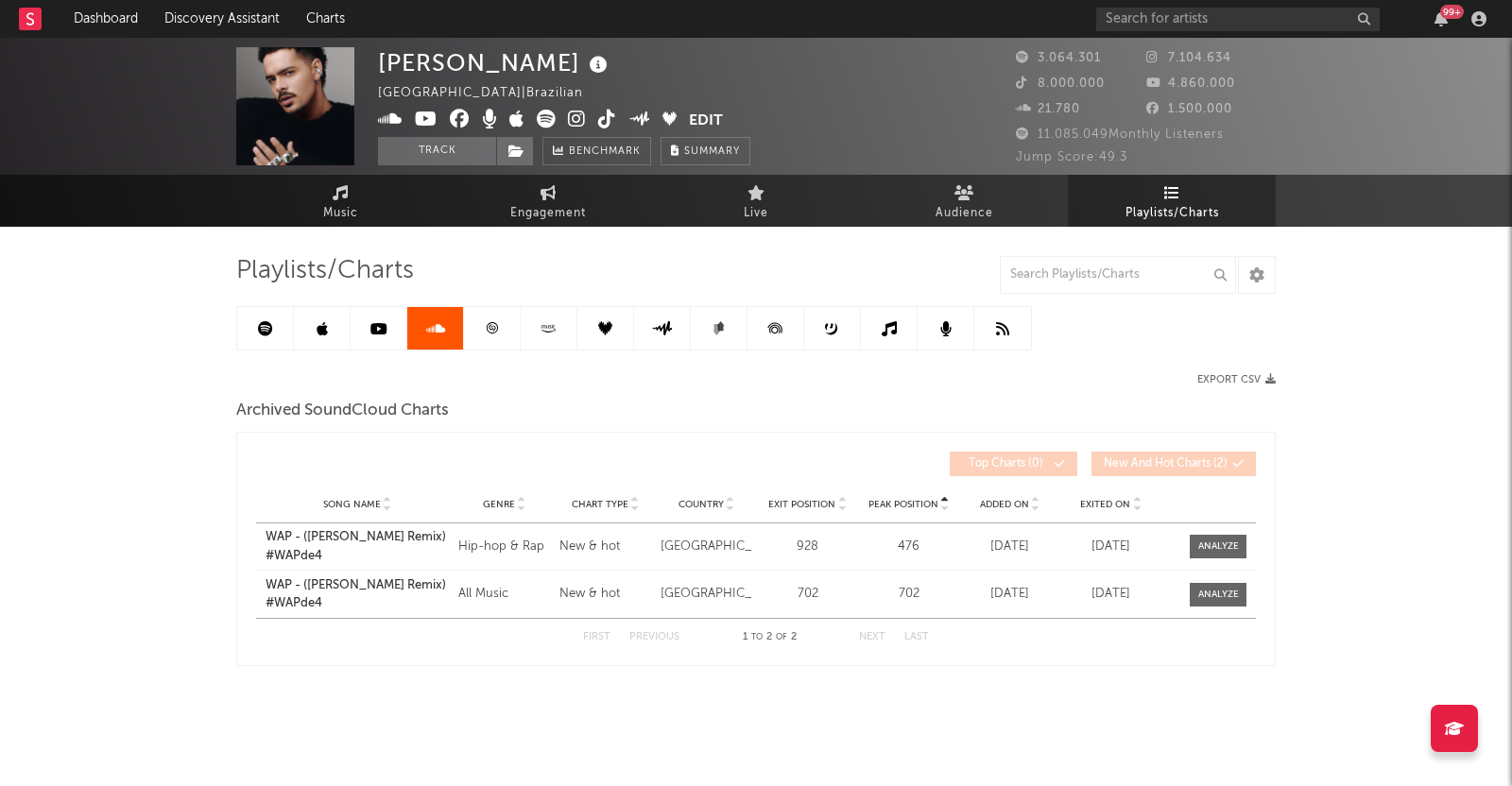
click at [490, 341] on link at bounding box center [492, 327] width 57 height 43
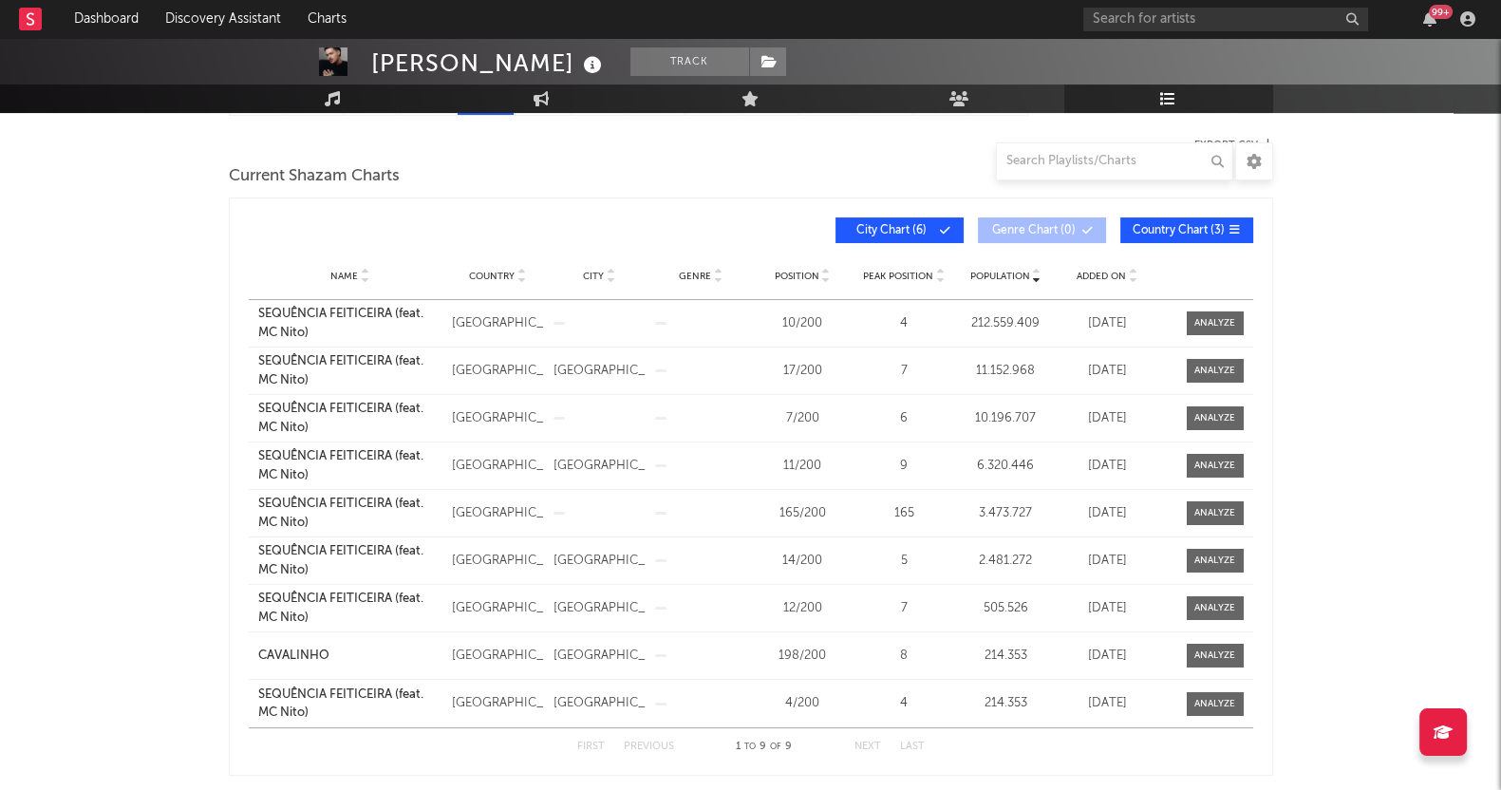
scroll to position [118, 0]
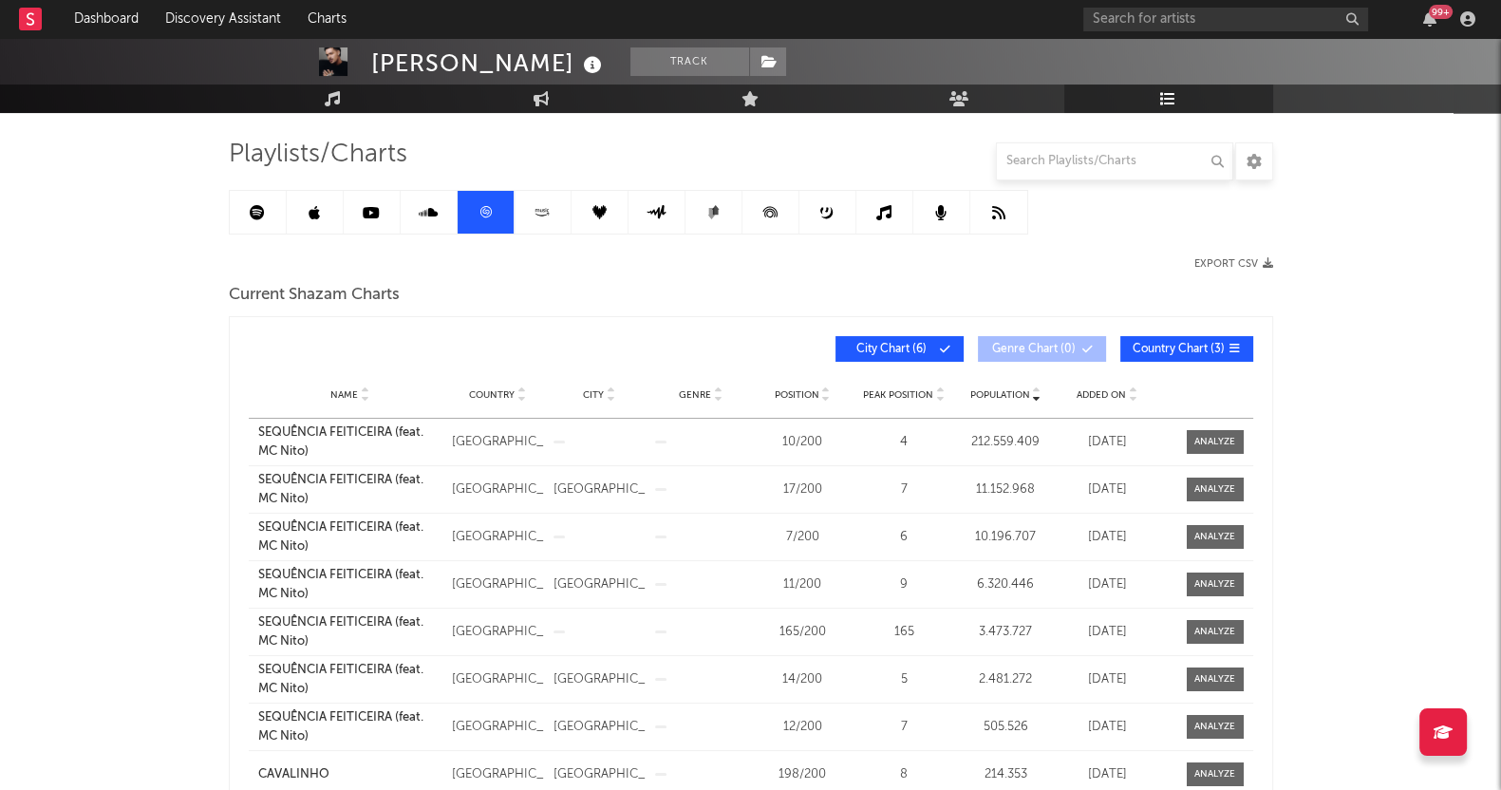
click at [547, 207] on icon at bounding box center [542, 212] width 22 height 14
